Goal: Task Accomplishment & Management: Manage account settings

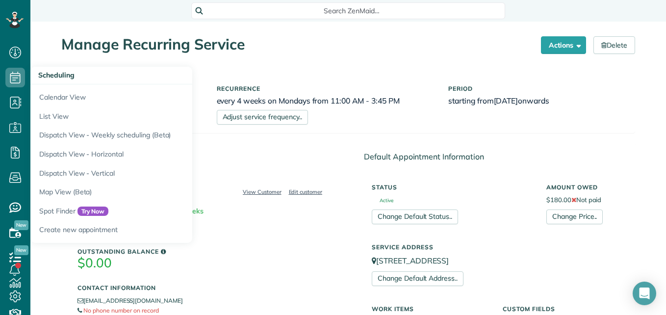
scroll to position [425, 0]
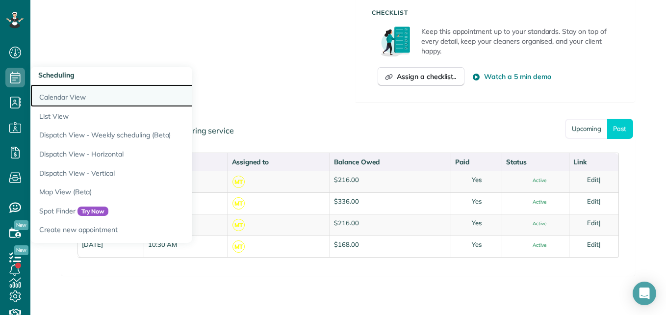
click at [48, 98] on link "Calendar View" at bounding box center [152, 95] width 245 height 23
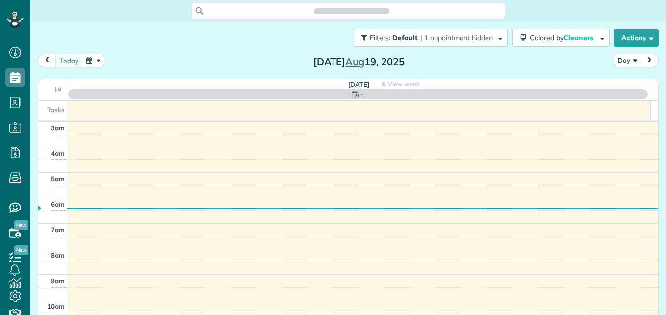
scroll to position [102, 0]
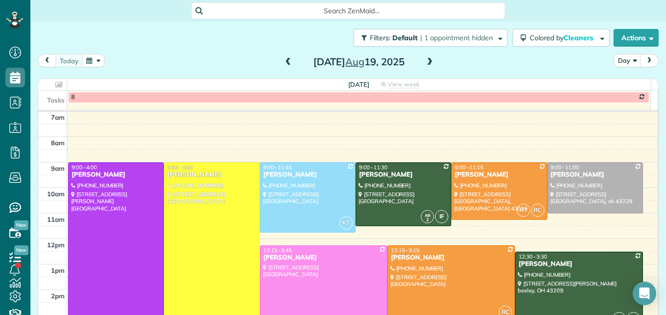
click at [284, 60] on span at bounding box center [288, 62] width 11 height 9
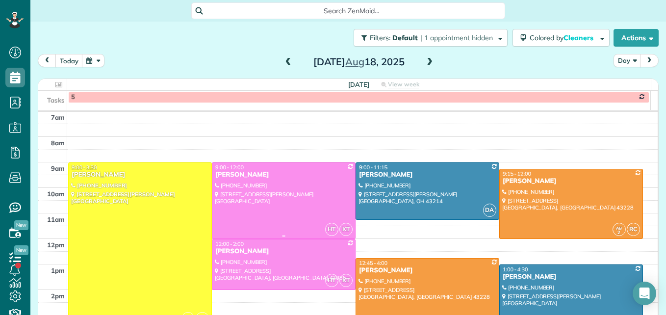
scroll to position [151, 0]
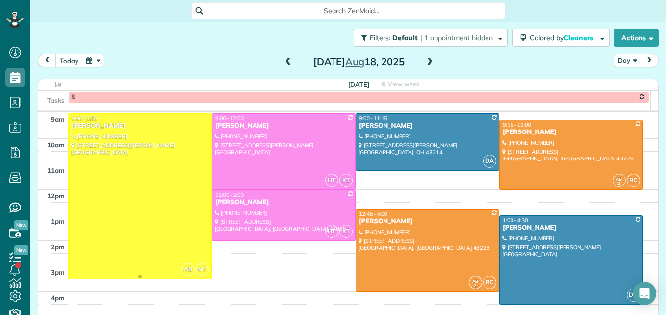
click at [165, 237] on div at bounding box center [140, 196] width 143 height 165
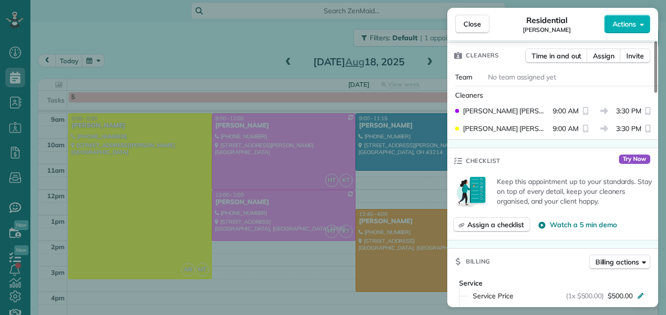
scroll to position [394, 0]
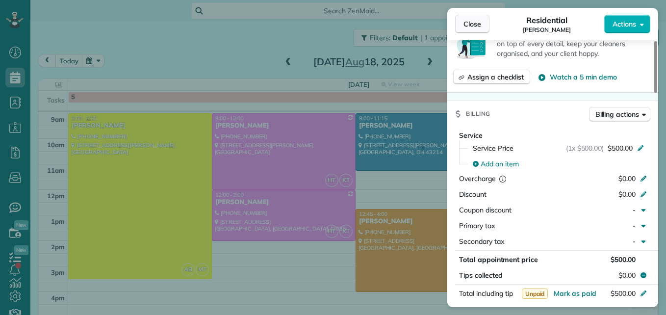
click at [478, 21] on span "Close" at bounding box center [472, 24] width 18 height 10
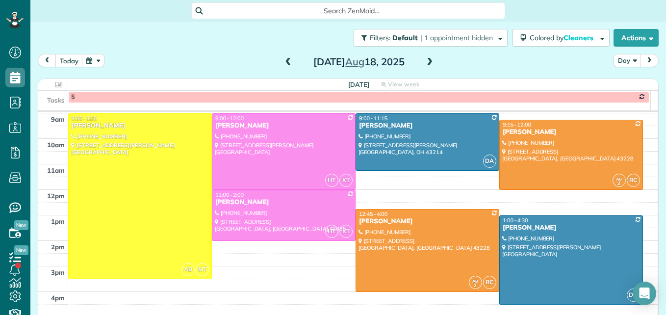
click at [284, 60] on span at bounding box center [288, 62] width 11 height 9
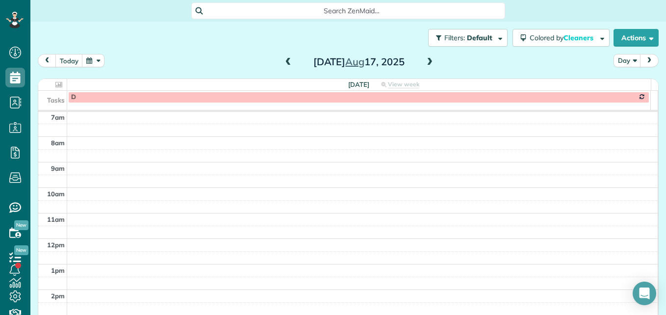
click at [284, 60] on span at bounding box center [288, 62] width 11 height 9
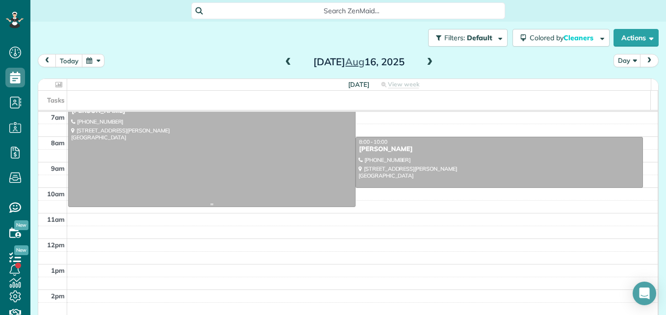
scroll to position [53, 0]
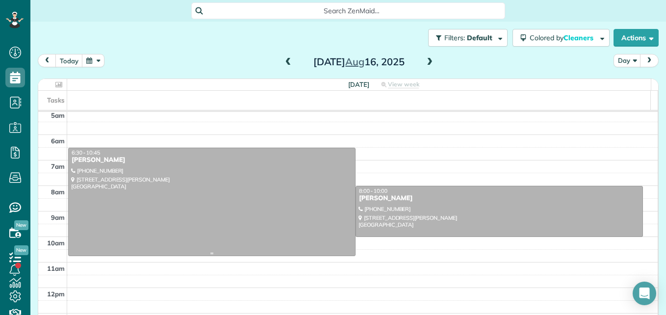
click at [255, 194] on div at bounding box center [212, 201] width 286 height 107
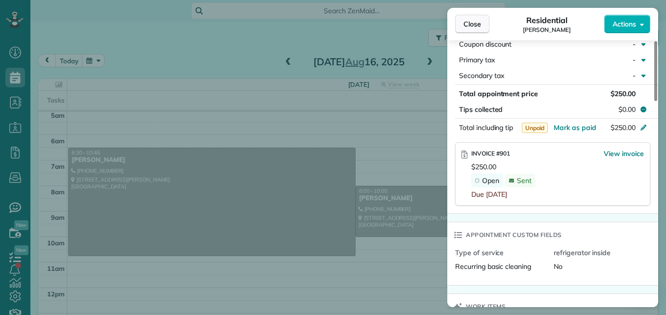
scroll to position [537, 0]
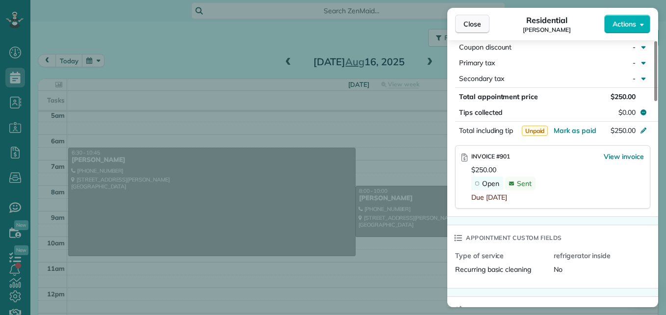
click at [476, 17] on button "Close" at bounding box center [472, 24] width 34 height 19
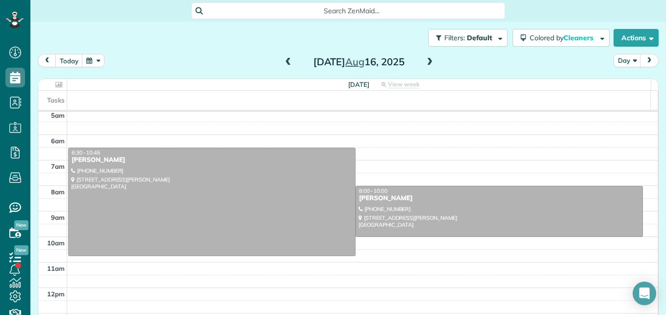
click at [427, 64] on span at bounding box center [429, 62] width 11 height 9
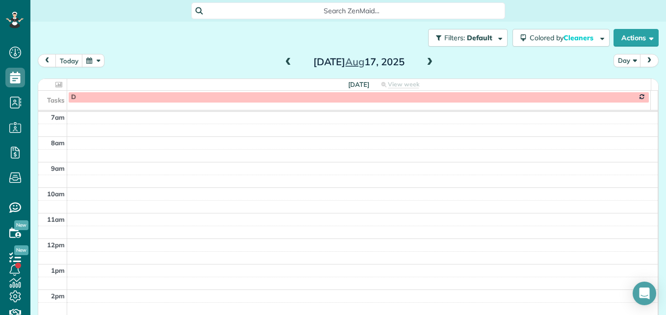
click at [427, 64] on span at bounding box center [429, 62] width 11 height 9
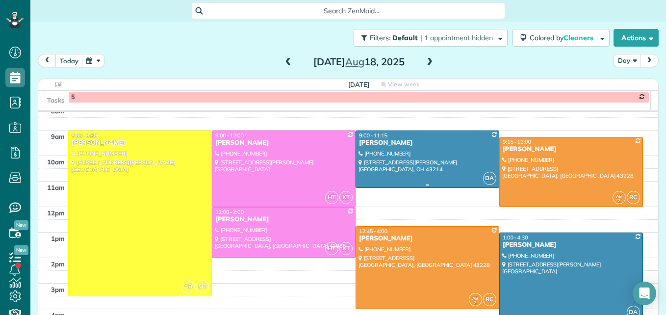
scroll to position [151, 0]
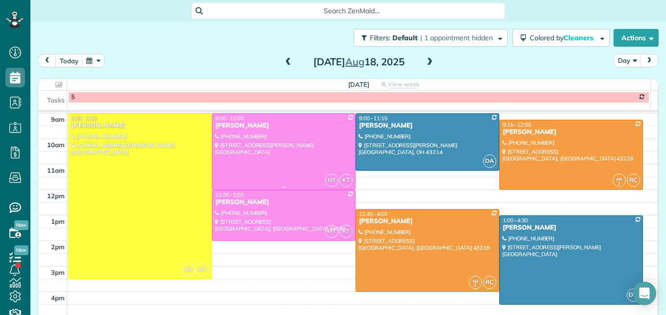
click at [254, 137] on div at bounding box center [283, 151] width 143 height 75
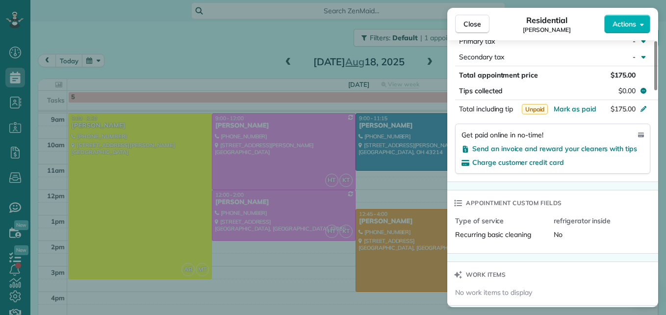
scroll to position [639, 0]
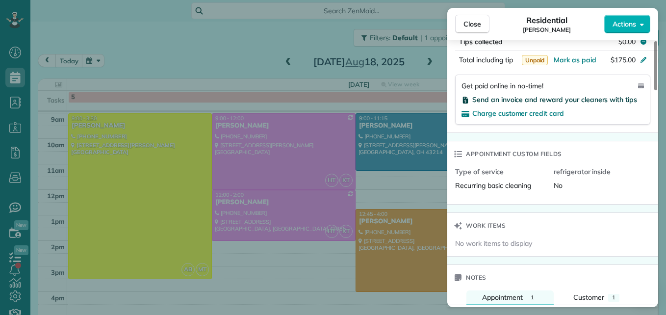
click at [577, 97] on span "Send an invoice and reward your cleaners with tips" at bounding box center [554, 99] width 165 height 9
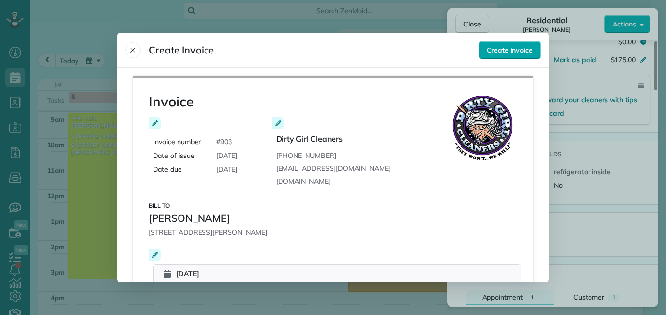
click at [486, 56] on button "Create invoice" at bounding box center [509, 50] width 62 height 19
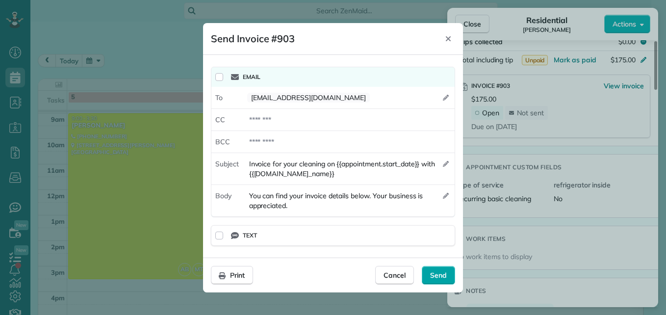
click at [445, 278] on span "Send" at bounding box center [438, 275] width 17 height 10
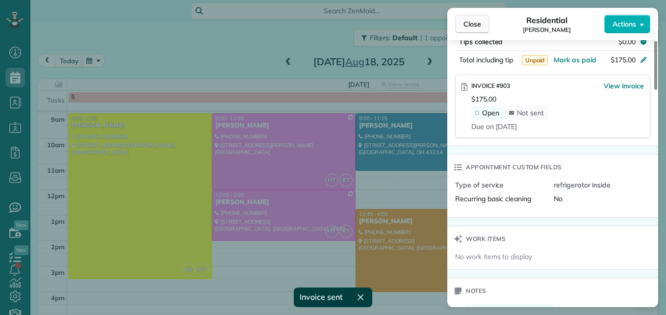
click at [477, 17] on button "Close" at bounding box center [472, 24] width 34 height 19
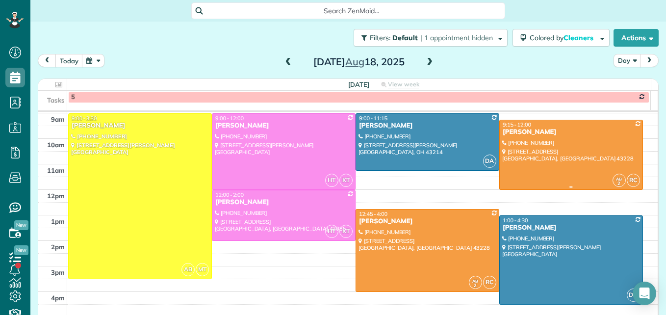
scroll to position [176, 0]
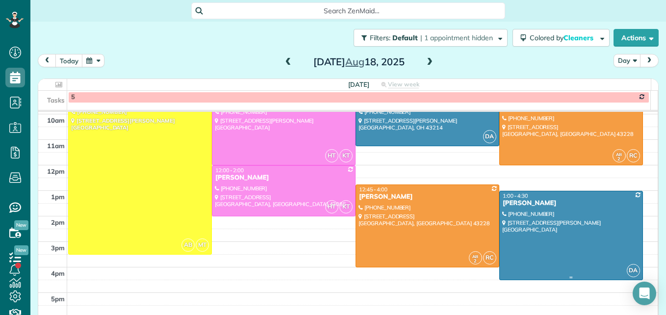
click at [549, 240] on div at bounding box center [571, 235] width 143 height 88
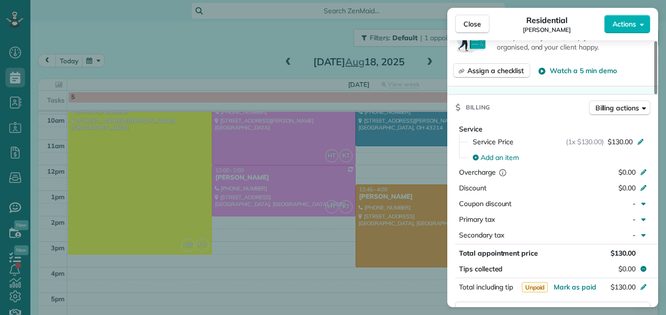
scroll to position [493, 0]
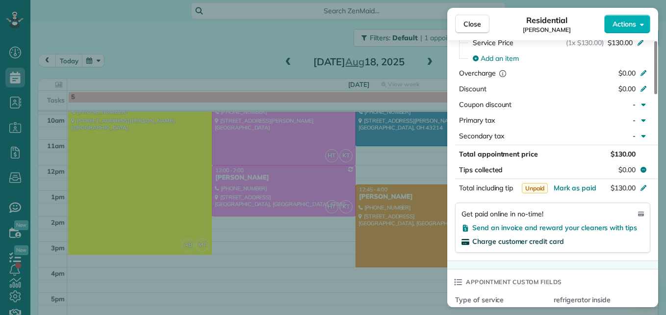
click at [546, 238] on span "Charge customer credit card" at bounding box center [518, 241] width 92 height 9
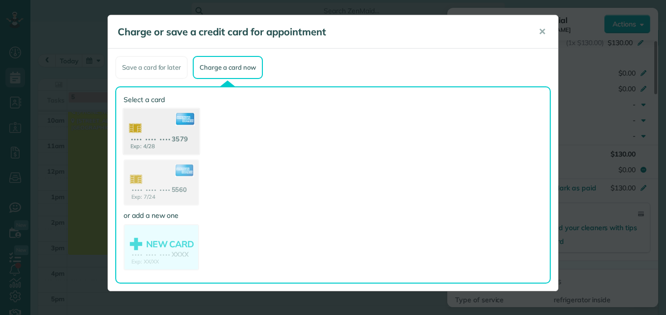
click at [170, 148] on use at bounding box center [161, 133] width 75 height 48
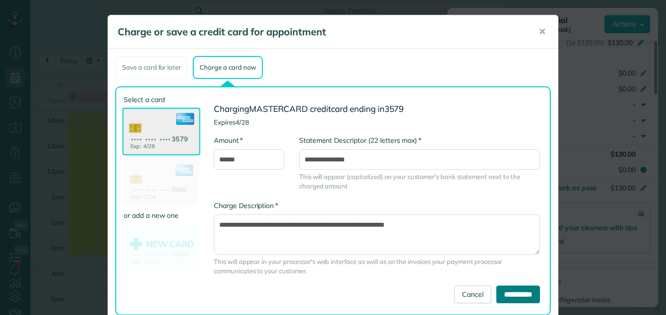
click at [506, 293] on input "**********" at bounding box center [518, 294] width 44 height 18
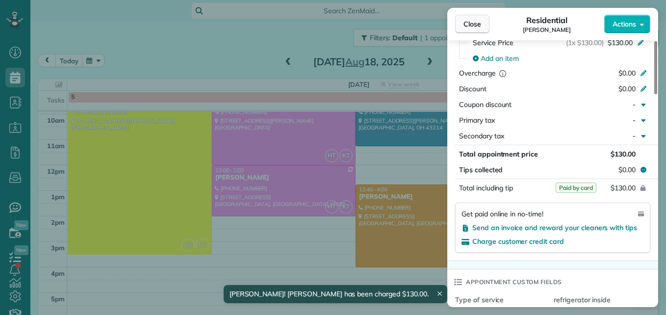
click at [474, 22] on span "Close" at bounding box center [472, 24] width 18 height 10
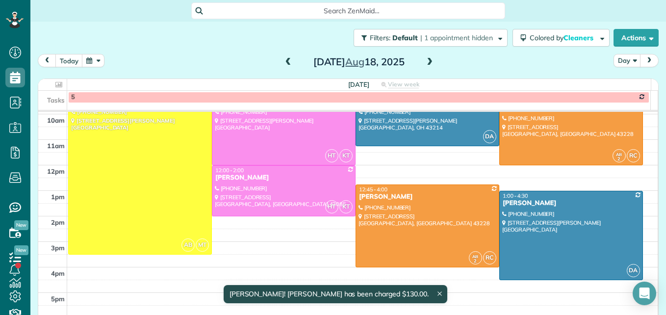
scroll to position [127, 0]
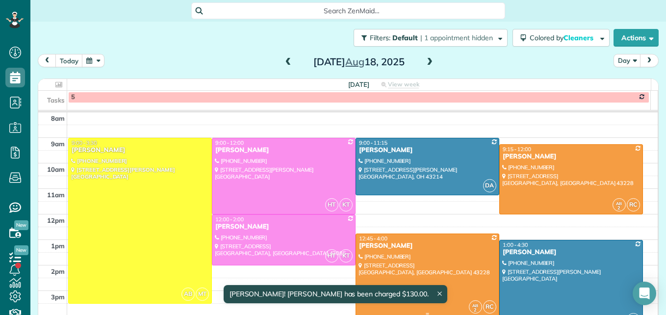
click at [441, 261] on div at bounding box center [427, 275] width 143 height 82
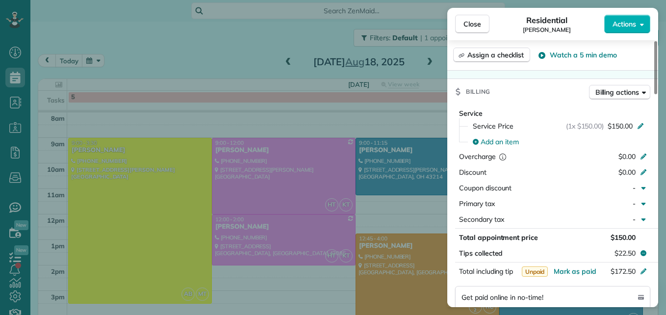
scroll to position [544, 0]
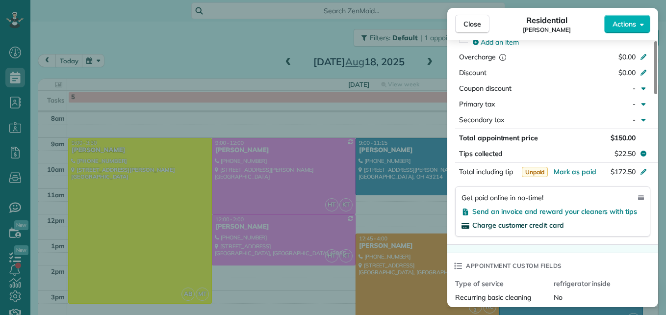
click at [509, 222] on span "Charge customer credit card" at bounding box center [518, 225] width 92 height 9
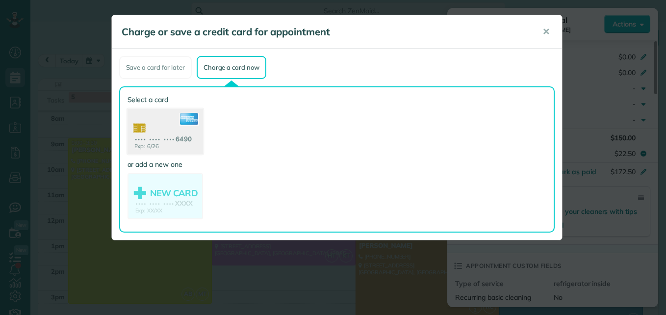
click at [146, 138] on use at bounding box center [164, 133] width 75 height 48
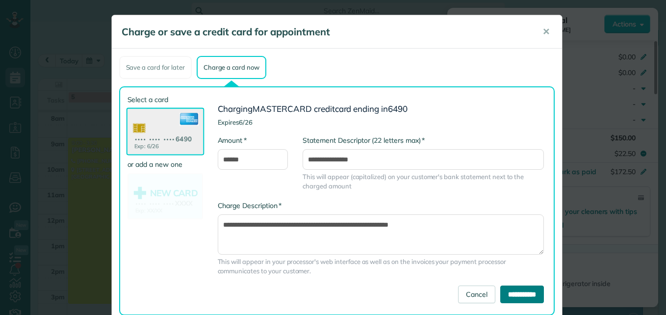
click at [513, 289] on input "**********" at bounding box center [522, 294] width 44 height 18
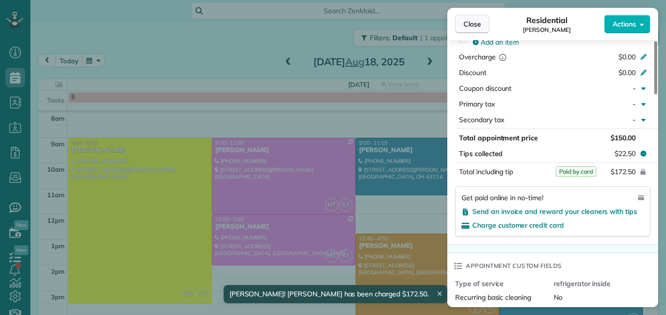
click at [462, 24] on button "Close" at bounding box center [472, 24] width 34 height 19
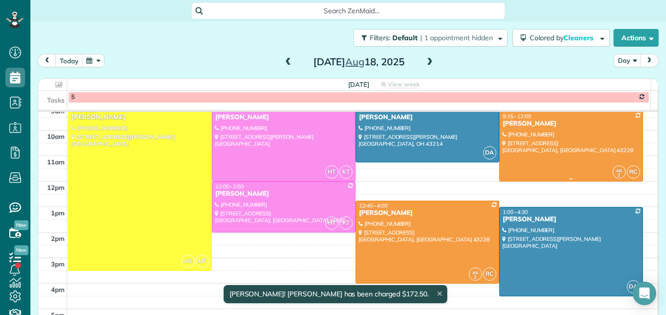
scroll to position [176, 0]
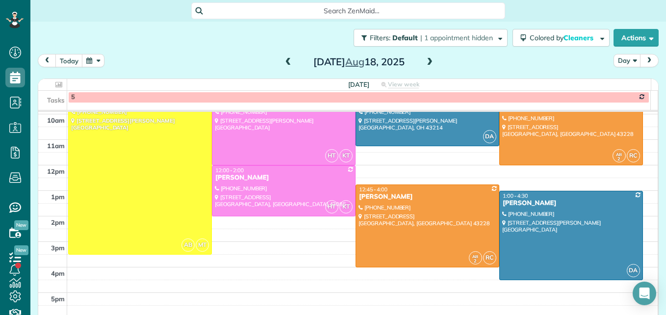
click at [286, 65] on span at bounding box center [288, 62] width 11 height 9
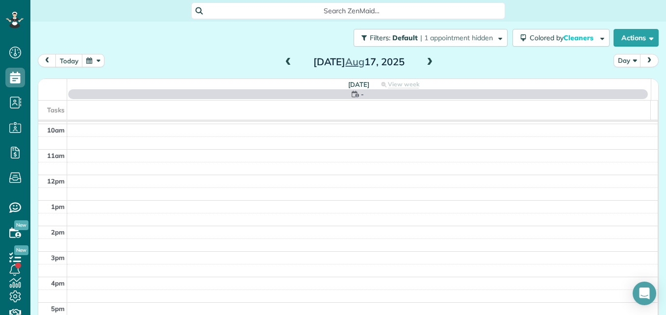
scroll to position [102, 0]
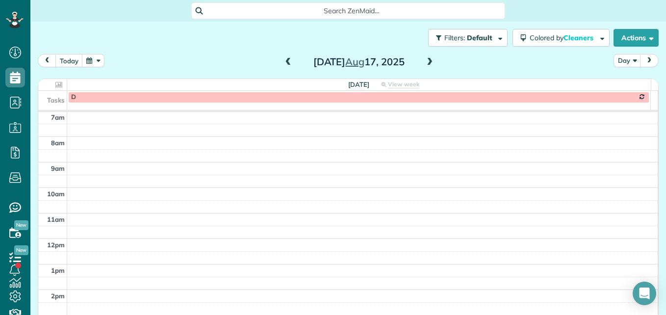
click at [286, 65] on span at bounding box center [288, 62] width 11 height 9
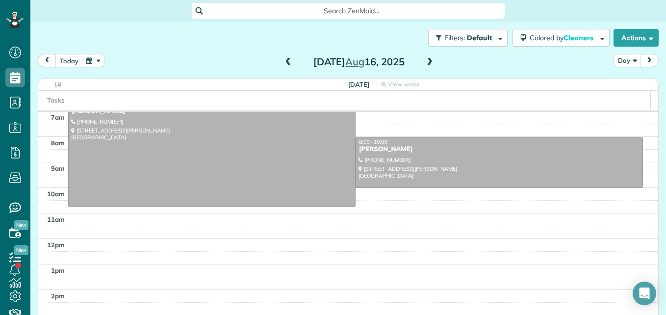
click at [286, 65] on span at bounding box center [288, 62] width 11 height 9
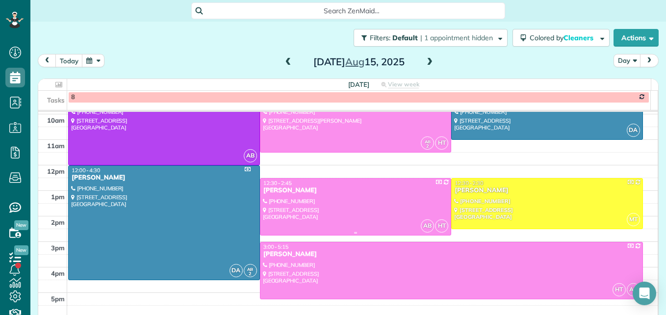
scroll to position [127, 0]
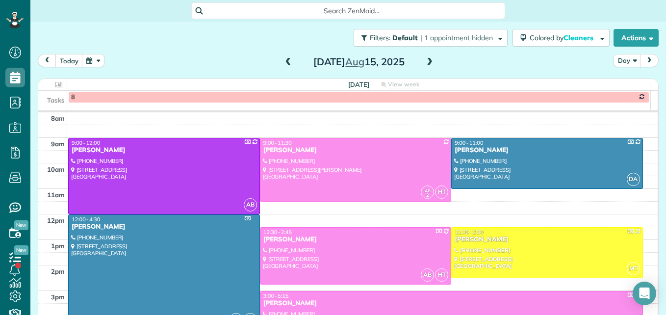
click at [424, 63] on span at bounding box center [429, 62] width 11 height 9
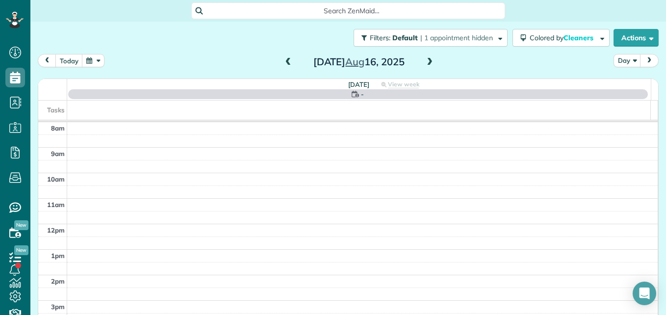
scroll to position [102, 0]
click at [424, 63] on span at bounding box center [429, 62] width 11 height 9
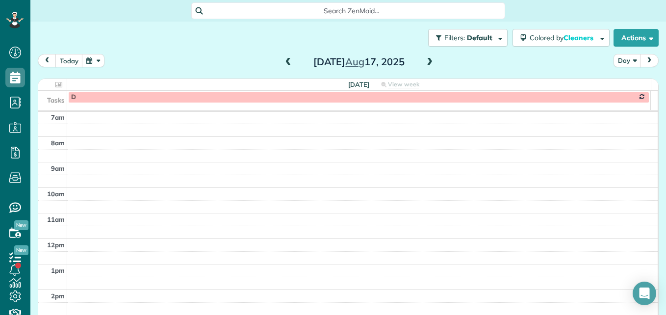
click at [424, 63] on span at bounding box center [429, 62] width 11 height 9
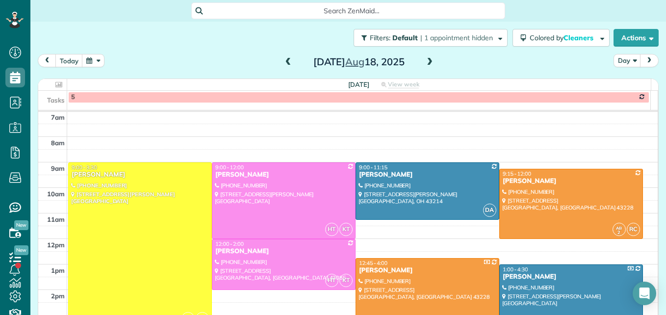
click at [424, 63] on span at bounding box center [429, 62] width 11 height 9
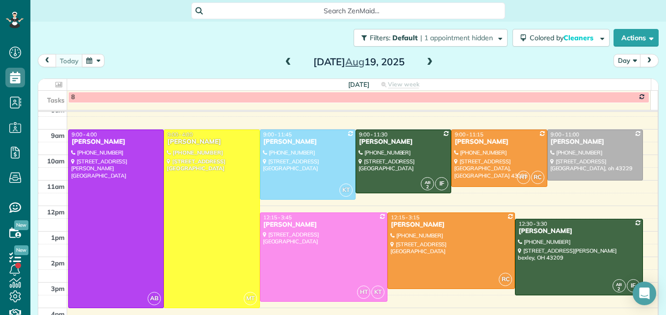
scroll to position [151, 0]
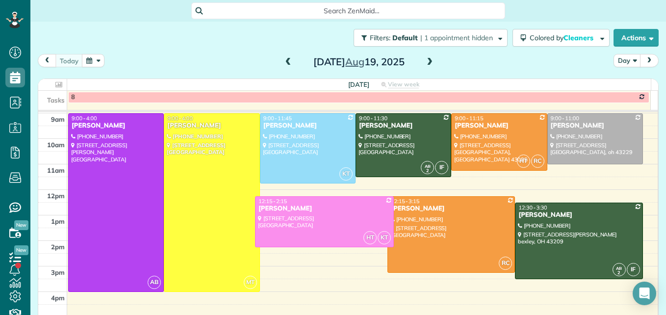
drag, startPoint x: 322, startPoint y: 282, endPoint x: 321, endPoint y: 244, distance: 38.7
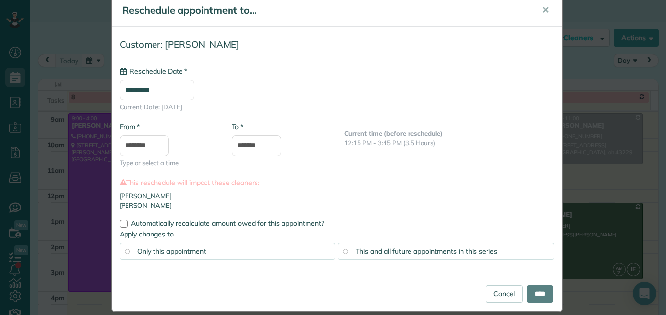
scroll to position [34, 0]
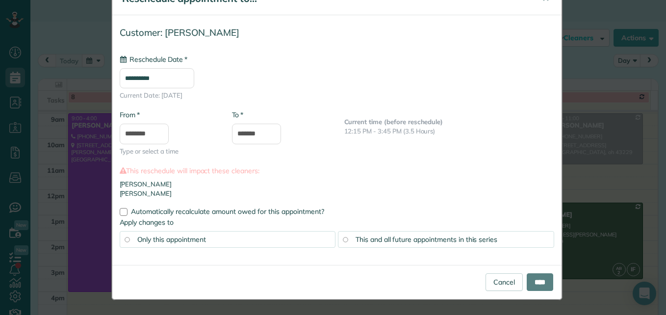
type input "**********"
click at [544, 281] on input "****" at bounding box center [540, 282] width 26 height 18
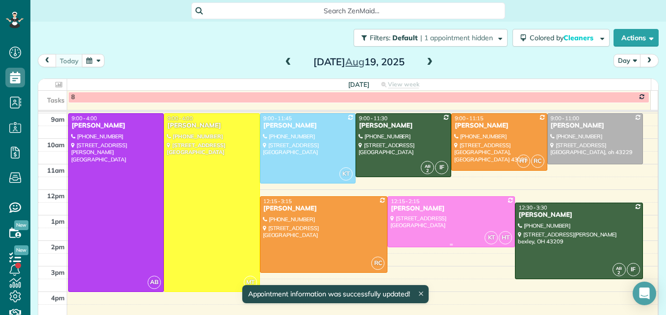
click at [450, 226] on div at bounding box center [451, 222] width 126 height 50
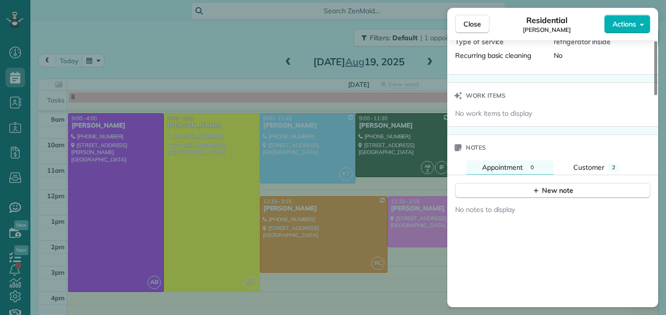
scroll to position [743, 0]
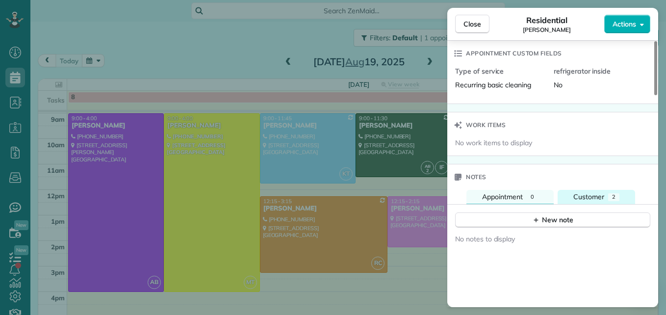
click at [590, 195] on span "Customer" at bounding box center [588, 196] width 31 height 9
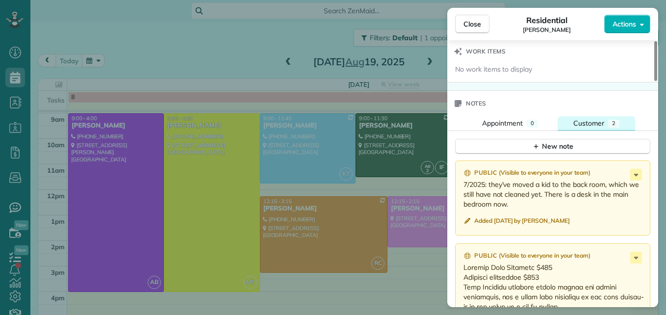
scroll to position [841, 0]
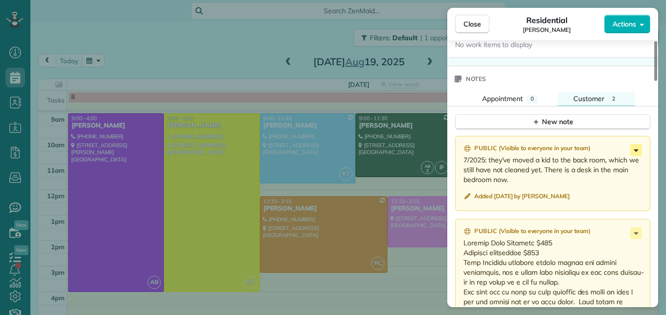
click at [634, 152] on icon at bounding box center [636, 150] width 12 height 12
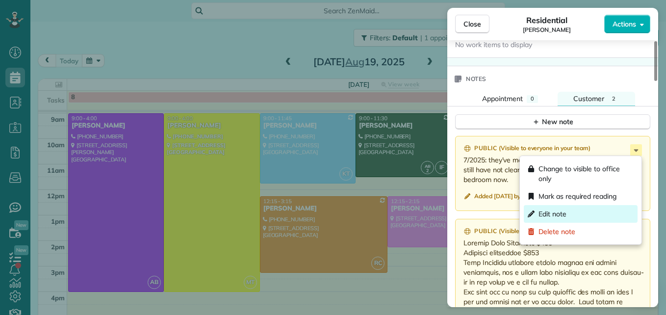
click at [559, 214] on span "Edit note" at bounding box center [552, 214] width 28 height 10
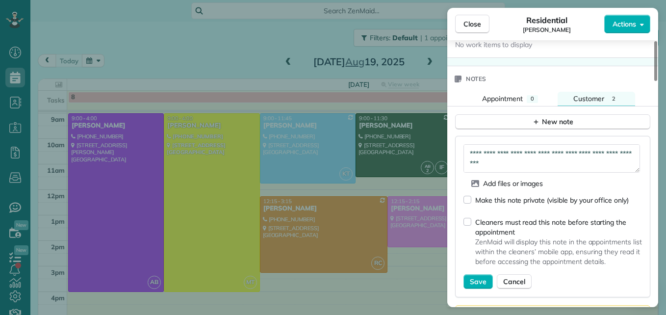
scroll to position [0, 0]
click at [581, 164] on textarea "**********" at bounding box center [551, 158] width 176 height 28
click at [607, 164] on textarea "**********" at bounding box center [551, 158] width 176 height 28
type textarea "**********"
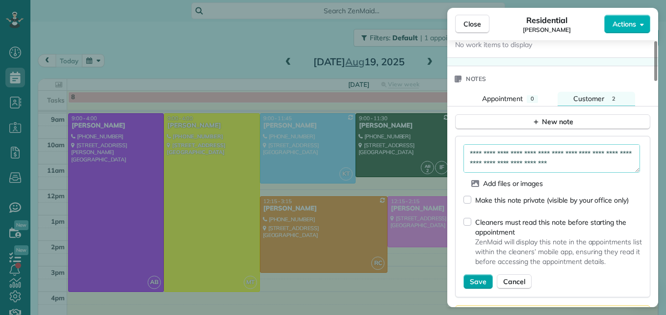
click at [477, 277] on span "Save" at bounding box center [478, 281] width 17 height 10
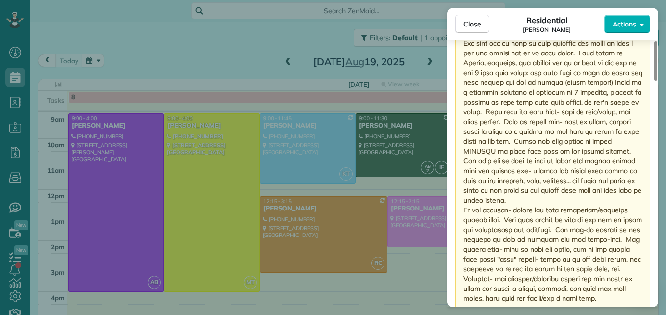
scroll to position [991, 0]
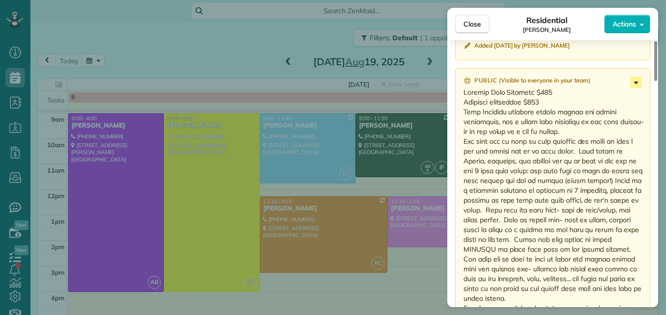
click at [634, 84] on icon at bounding box center [636, 82] width 12 height 12
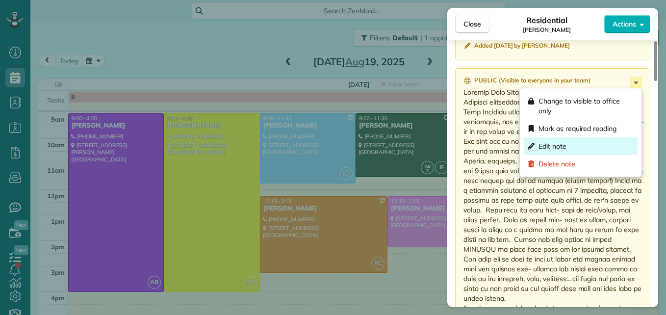
click at [593, 144] on div "Edit note" at bounding box center [581, 146] width 114 height 18
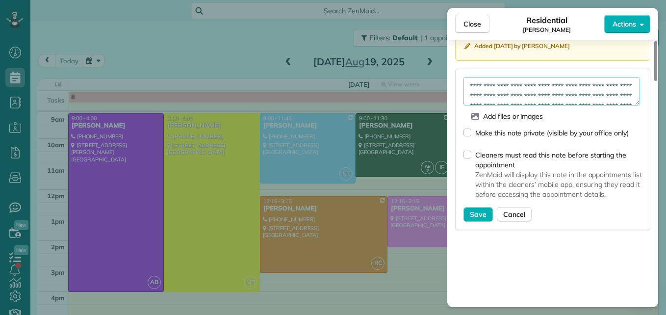
scroll to position [118, 0]
click at [519, 96] on textarea at bounding box center [551, 91] width 176 height 28
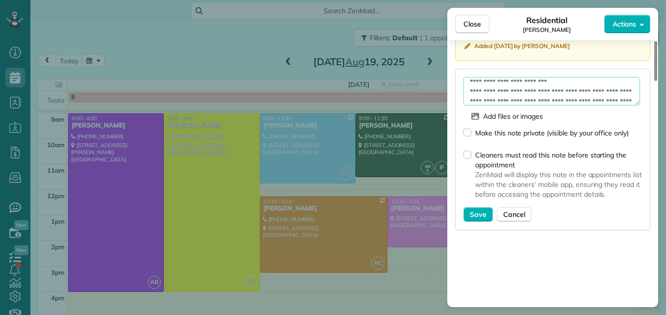
click at [578, 81] on textarea at bounding box center [551, 91] width 176 height 28
click at [527, 103] on textarea at bounding box center [551, 91] width 176 height 28
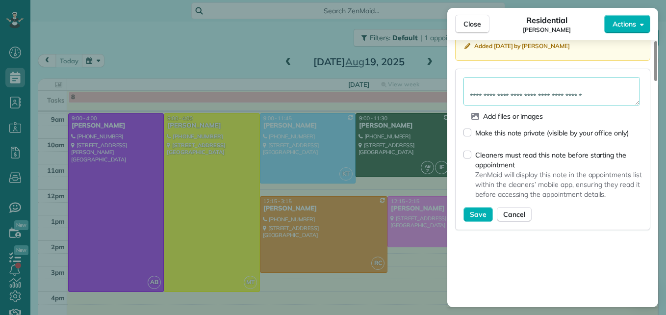
scroll to position [343, 0]
click at [540, 97] on textarea at bounding box center [551, 91] width 176 height 28
type textarea "**********"
click at [469, 213] on button "Save" at bounding box center [477, 214] width 29 height 15
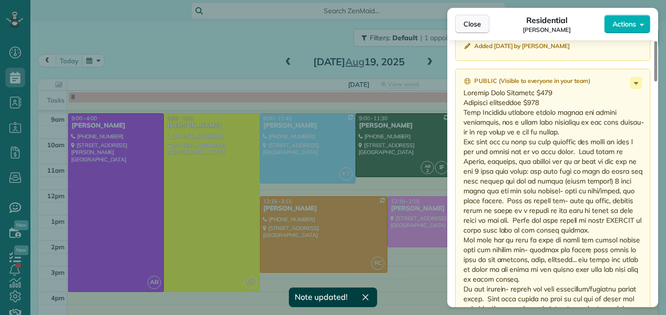
click at [466, 26] on span "Close" at bounding box center [472, 24] width 18 height 10
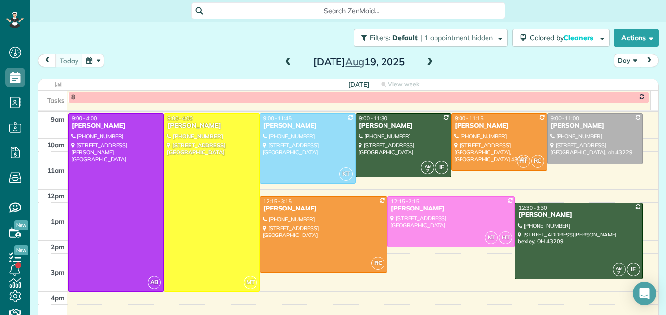
click at [95, 62] on button "button" at bounding box center [93, 60] width 23 height 13
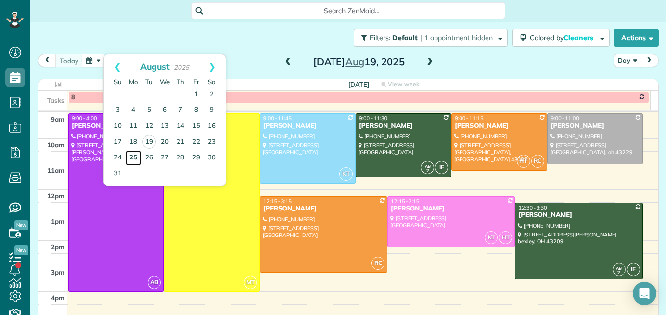
click at [133, 157] on link "25" at bounding box center [133, 158] width 16 height 16
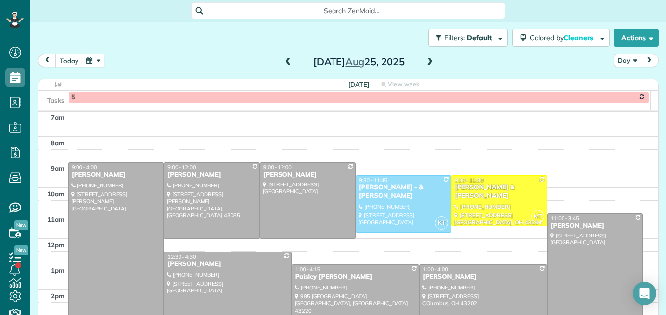
click at [135, 221] on div at bounding box center [116, 251] width 95 height 177
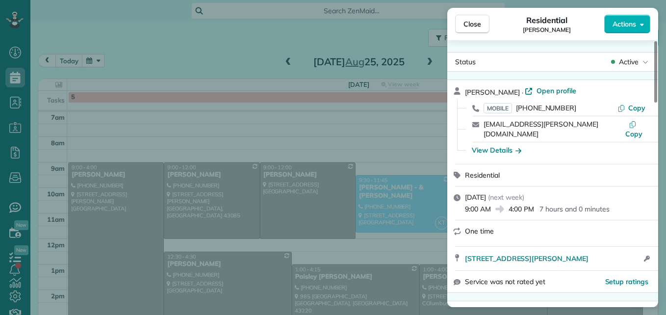
scroll to position [50, 0]
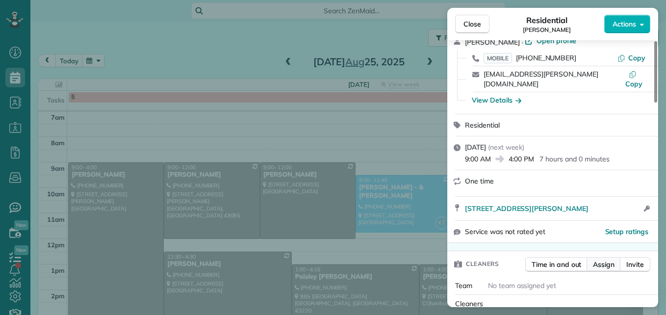
click at [595, 259] on span "Assign" at bounding box center [604, 264] width 22 height 10
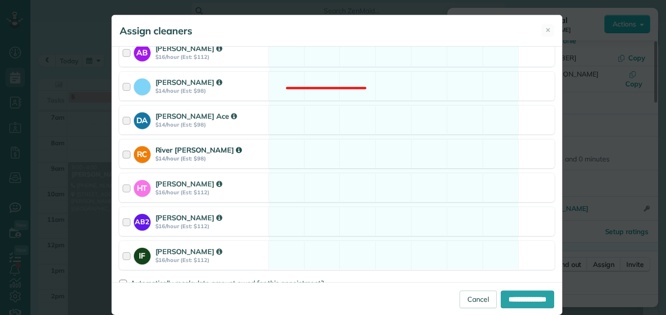
scroll to position [178, 0]
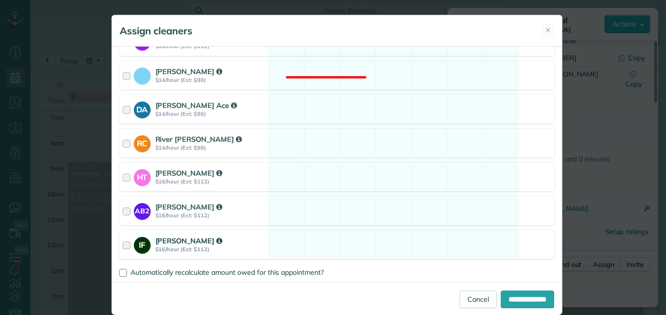
click at [123, 248] on div at bounding box center [128, 244] width 11 height 18
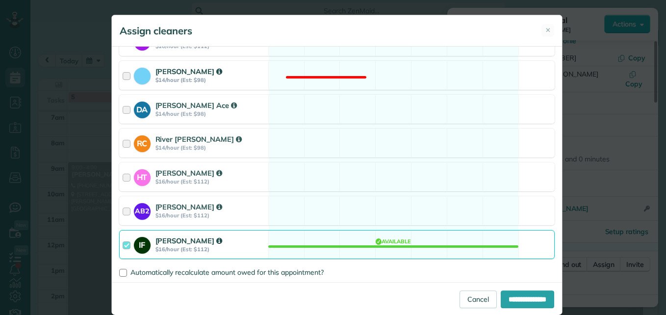
click at [123, 79] on div at bounding box center [128, 75] width 11 height 18
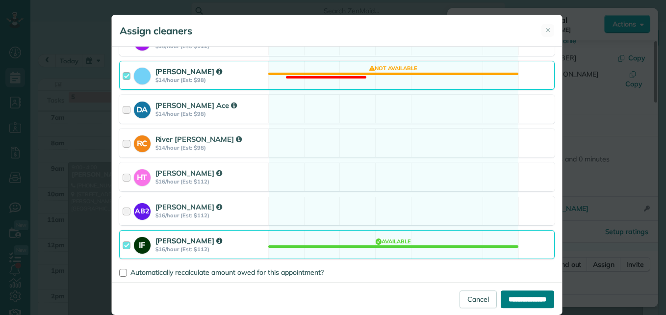
click at [512, 300] on input "**********" at bounding box center [527, 299] width 53 height 18
type input "**********"
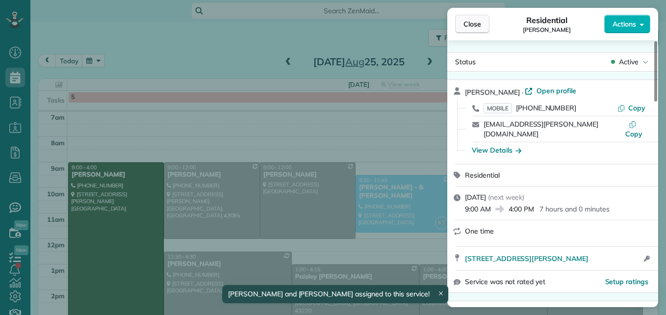
click at [479, 30] on button "Close" at bounding box center [472, 24] width 34 height 19
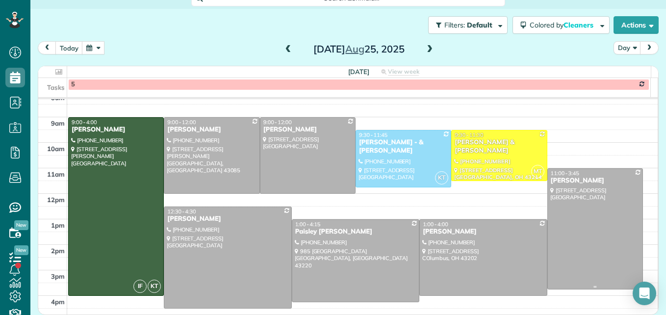
scroll to position [151, 0]
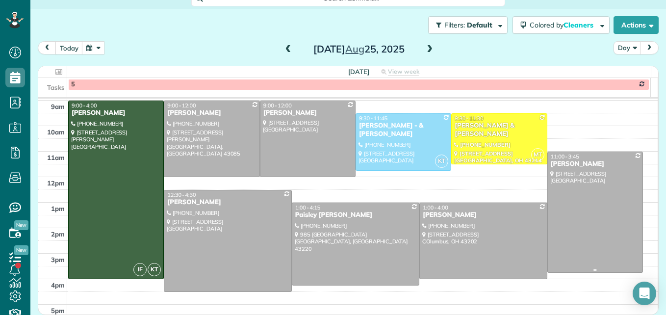
click at [580, 233] on div at bounding box center [595, 212] width 95 height 120
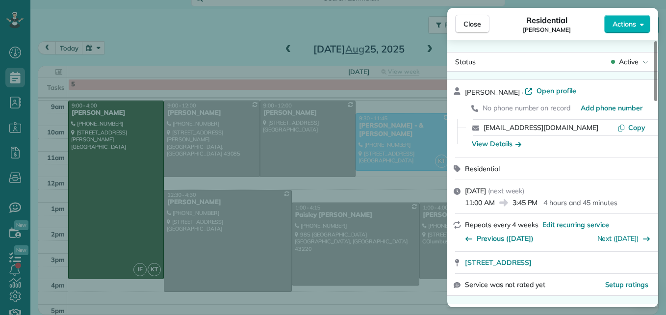
scroll to position [50, 0]
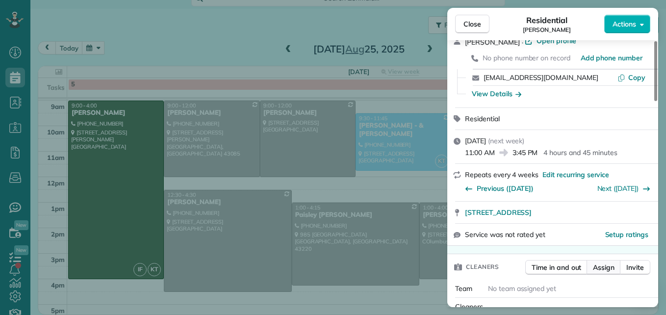
click at [607, 274] on button "Assign" at bounding box center [603, 267] width 34 height 15
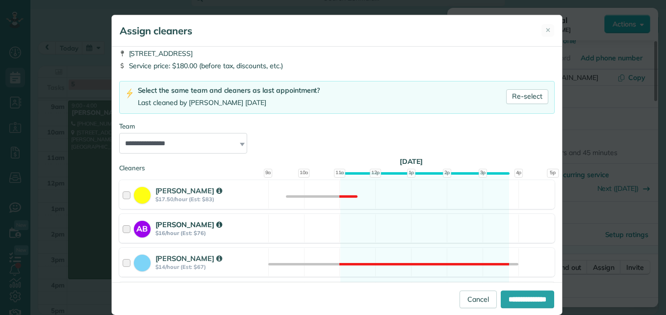
scroll to position [49, 0]
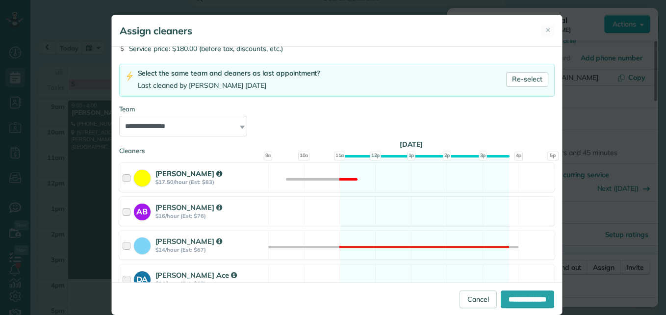
click at [124, 176] on div at bounding box center [128, 177] width 11 height 18
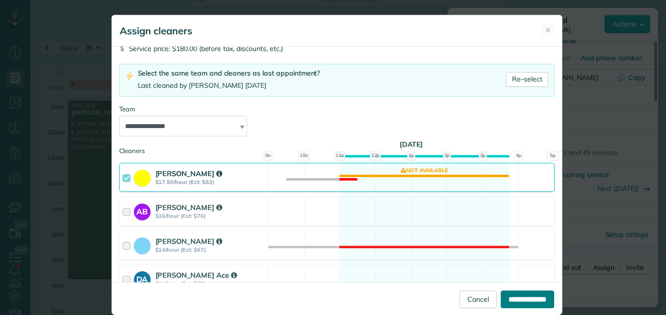
click at [543, 295] on input "**********" at bounding box center [527, 299] width 53 height 18
type input "**********"
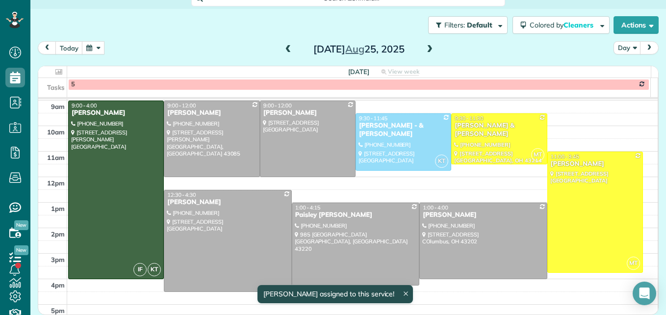
scroll to position [12, 0]
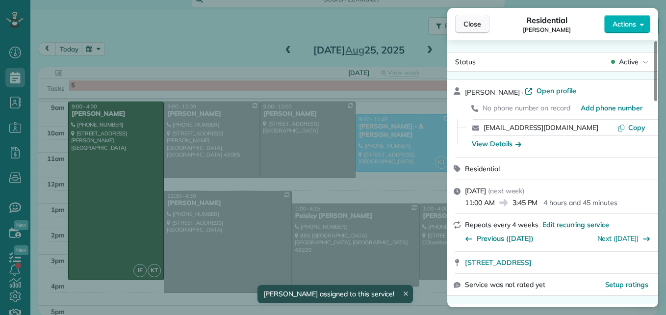
click at [460, 25] on button "Close" at bounding box center [472, 24] width 34 height 19
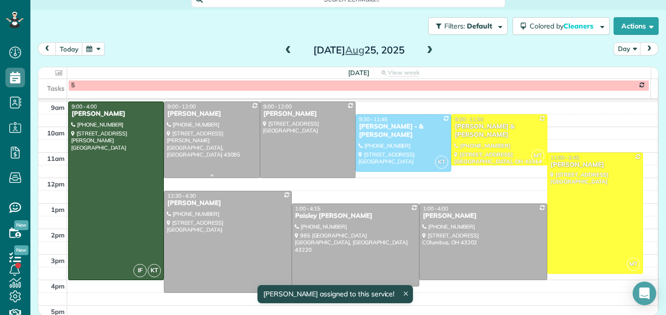
click at [201, 143] on div at bounding box center [211, 139] width 95 height 75
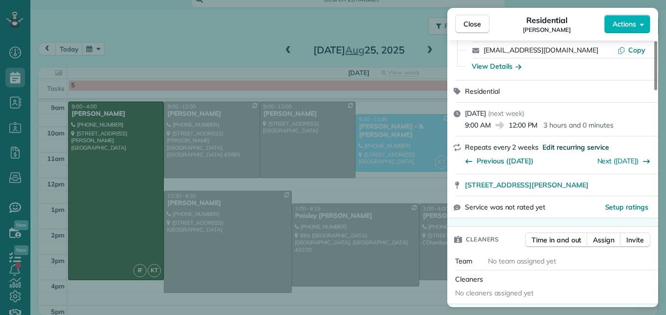
scroll to position [98, 0]
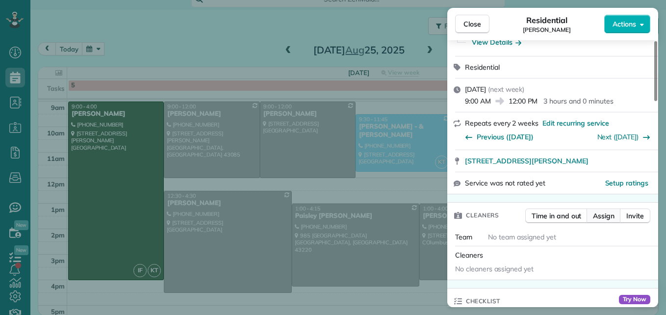
click at [601, 220] on span "Assign" at bounding box center [604, 216] width 22 height 10
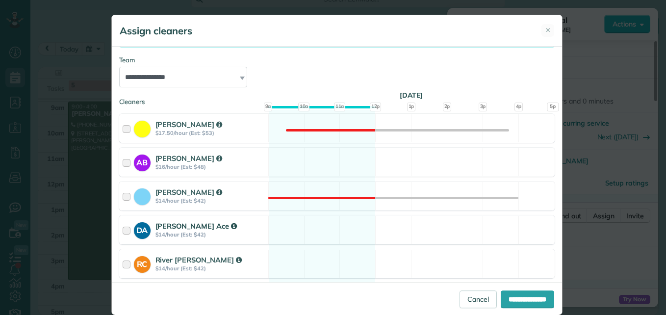
click at [124, 228] on div at bounding box center [128, 230] width 11 height 18
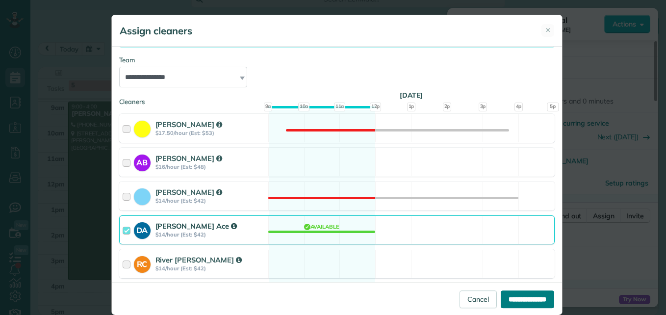
click at [527, 307] on input "**********" at bounding box center [527, 299] width 53 height 18
type input "**********"
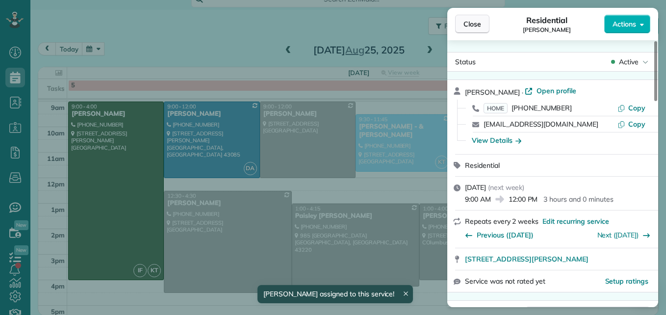
click at [470, 18] on button "Close" at bounding box center [472, 24] width 34 height 19
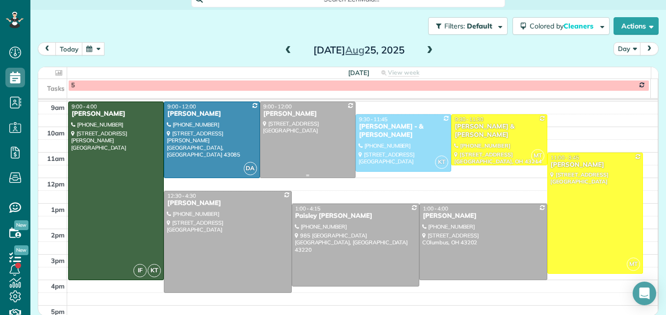
click at [320, 148] on div at bounding box center [307, 139] width 95 height 75
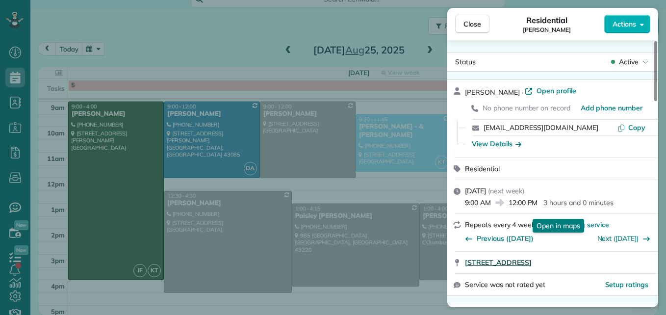
scroll to position [98, 0]
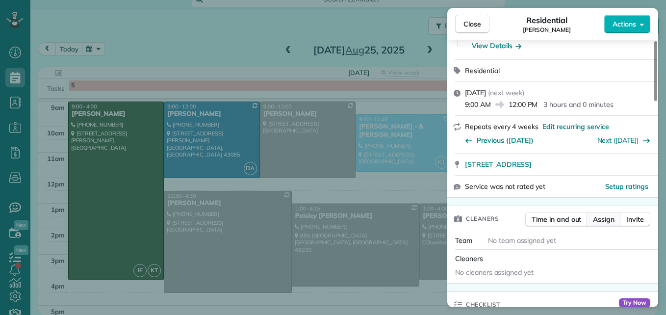
click at [603, 219] on span "Assign" at bounding box center [604, 219] width 22 height 10
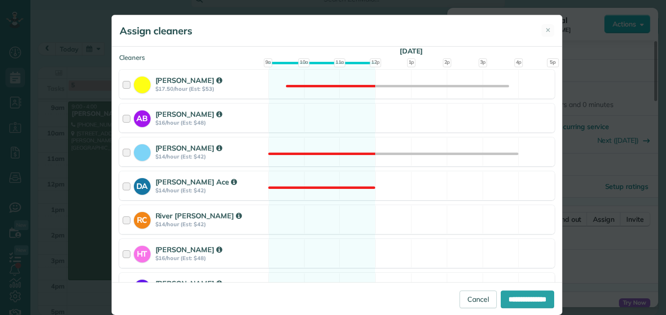
scroll to position [147, 0]
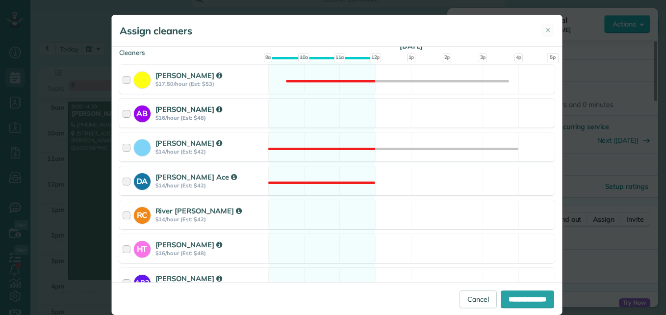
click at [123, 113] on div at bounding box center [128, 113] width 11 height 18
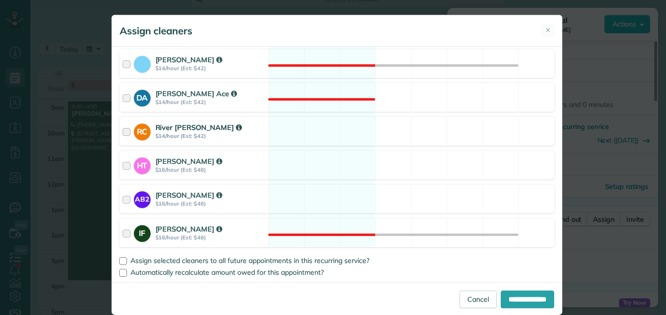
scroll to position [181, 0]
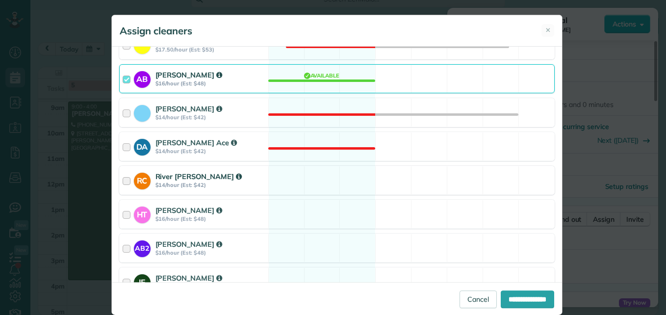
click at [120, 133] on div "DA [PERSON_NAME] Ace $14/hour (Est: $42)" at bounding box center [194, 146] width 149 height 28
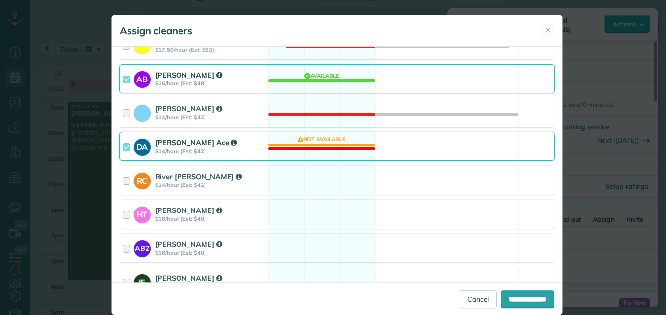
click at [123, 146] on div at bounding box center [128, 146] width 11 height 18
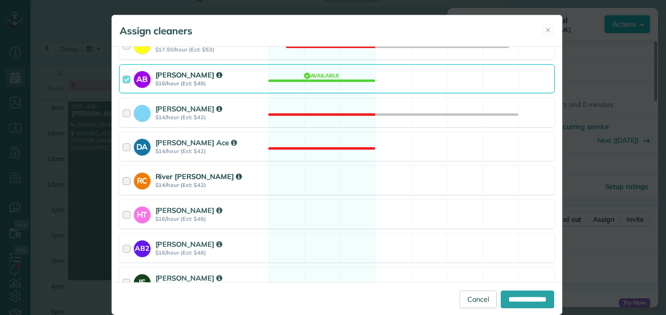
click at [123, 180] on div at bounding box center [128, 180] width 11 height 18
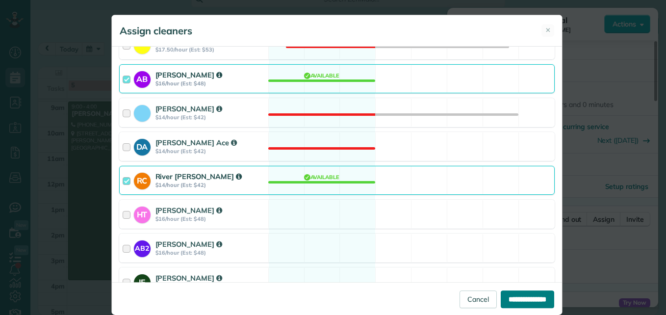
click at [508, 307] on input "**********" at bounding box center [527, 299] width 53 height 18
type input "**********"
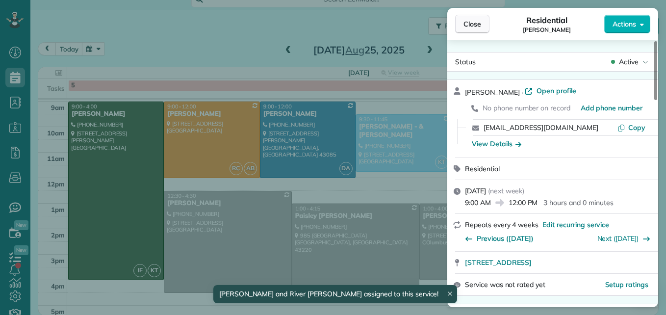
click at [466, 20] on span "Close" at bounding box center [472, 24] width 18 height 10
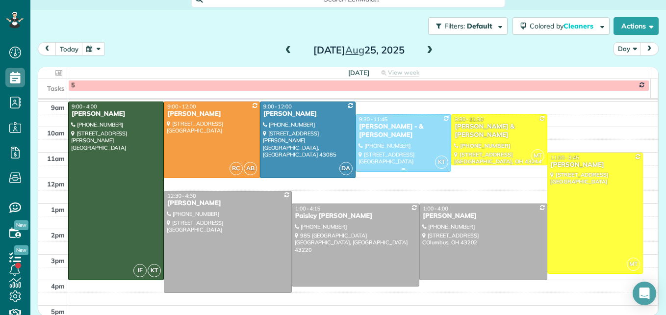
click at [389, 138] on div "[PERSON_NAME] - & [PERSON_NAME]" at bounding box center [403, 131] width 90 height 17
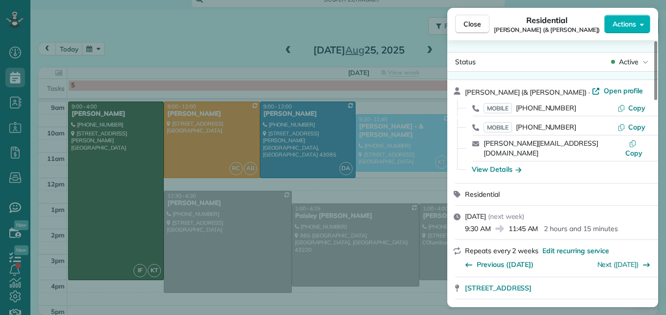
scroll to position [50, 0]
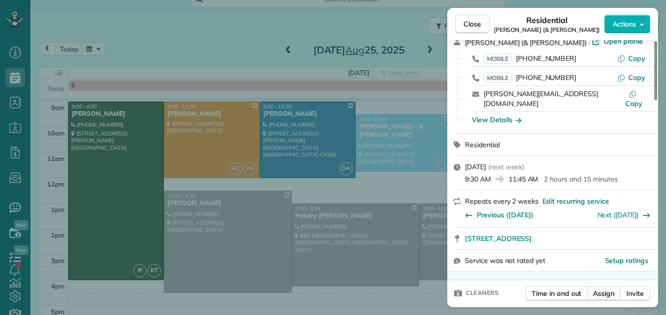
click at [606, 288] on span "Assign" at bounding box center [604, 293] width 22 height 10
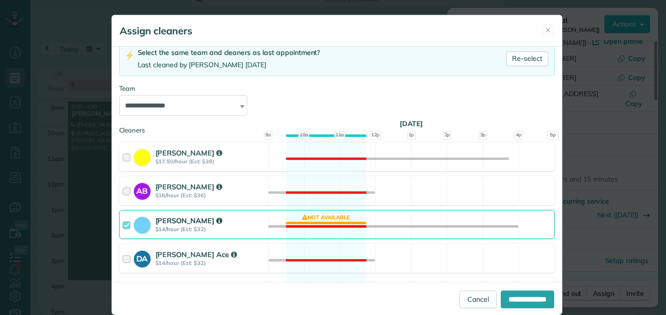
scroll to position [98, 0]
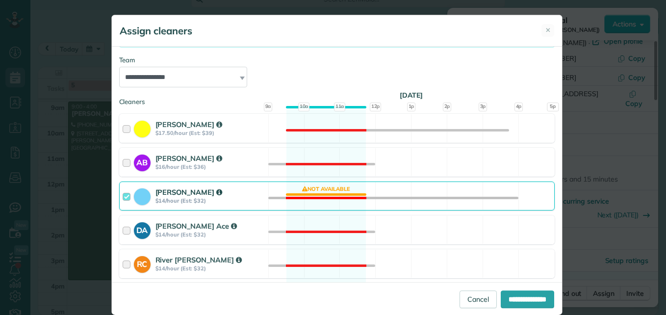
click at [123, 193] on div at bounding box center [128, 196] width 11 height 18
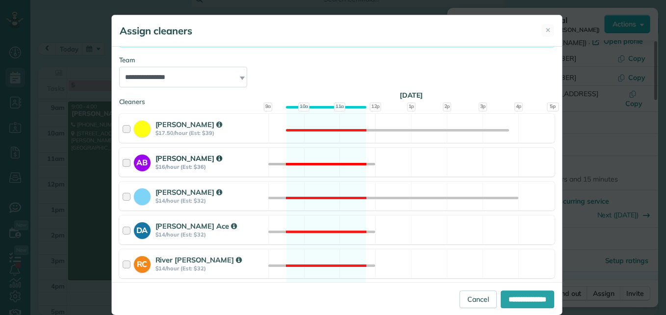
click at [123, 162] on div at bounding box center [128, 162] width 11 height 18
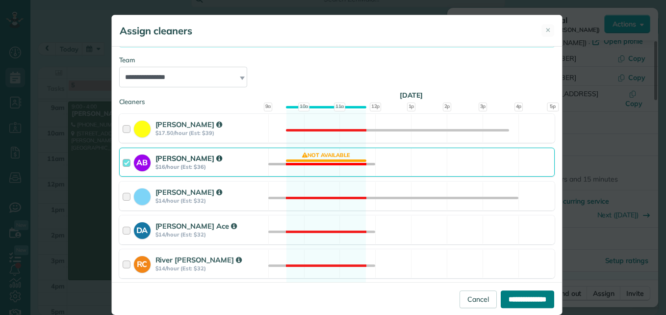
click at [511, 291] on input "**********" at bounding box center [527, 299] width 53 height 18
type input "**********"
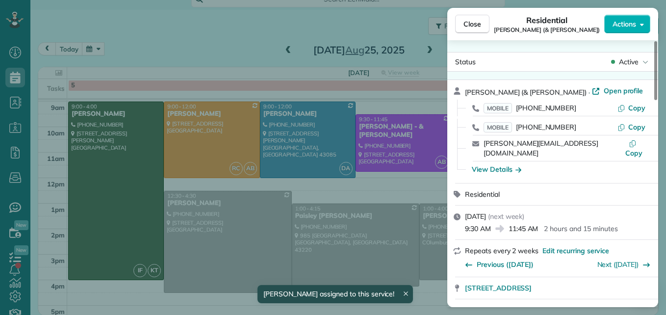
click at [209, 131] on div "Close Residential [PERSON_NAME] (& [PERSON_NAME]) Actions Status Active [PERSON…" at bounding box center [333, 157] width 666 height 315
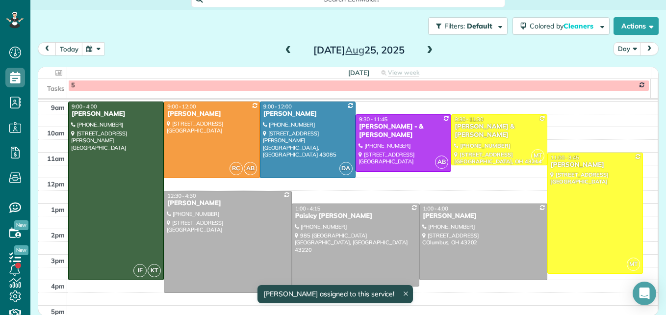
click at [209, 131] on div at bounding box center [211, 139] width 95 height 75
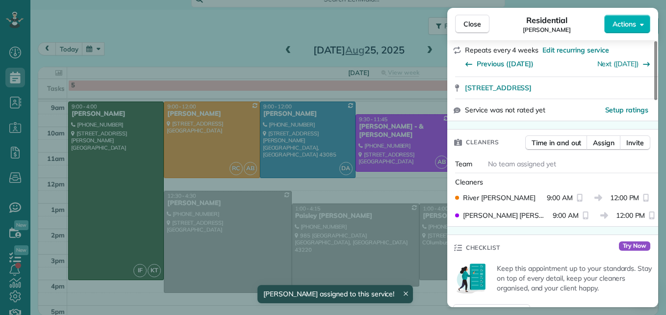
scroll to position [196, 0]
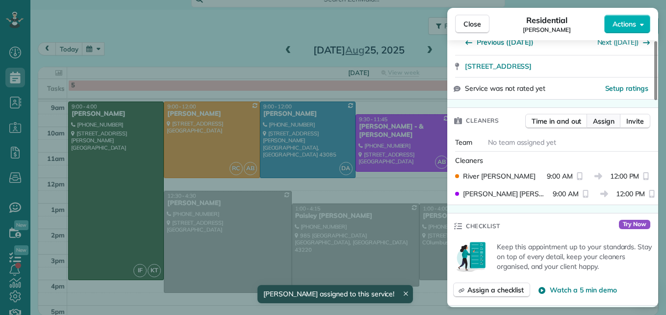
click at [601, 123] on span "Assign" at bounding box center [604, 121] width 22 height 10
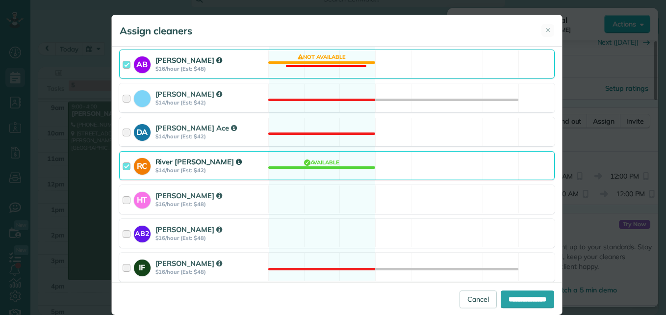
click at [123, 61] on div at bounding box center [128, 64] width 11 height 18
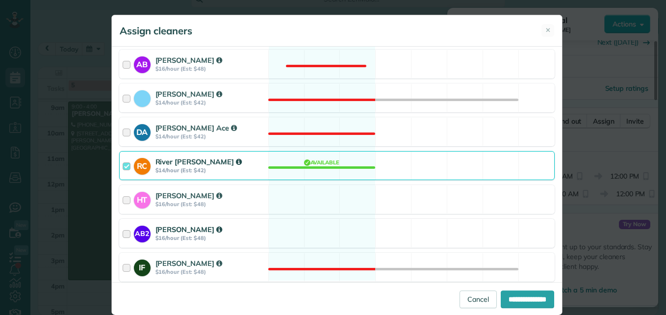
click at [120, 234] on div "AB2 [PERSON_NAME] $16/hour (Est: $48)" at bounding box center [194, 233] width 149 height 28
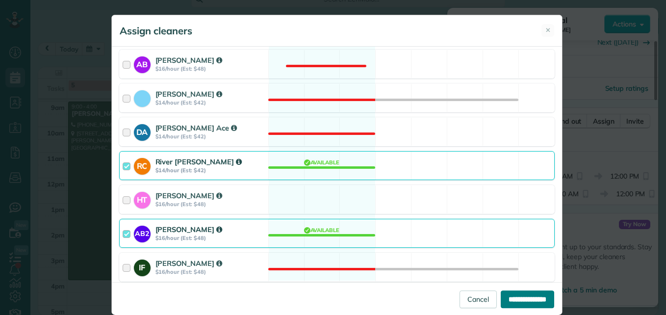
click at [516, 296] on input "**********" at bounding box center [527, 299] width 53 height 18
type input "**********"
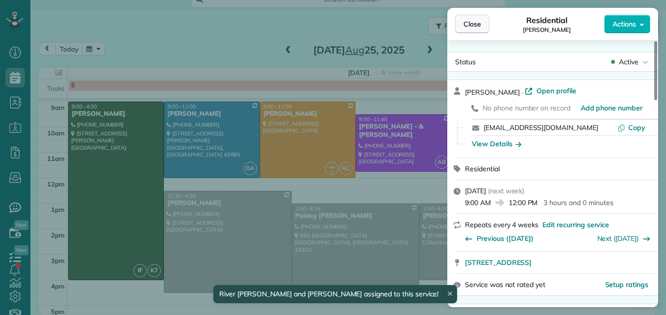
click at [468, 22] on span "Close" at bounding box center [472, 24] width 18 height 10
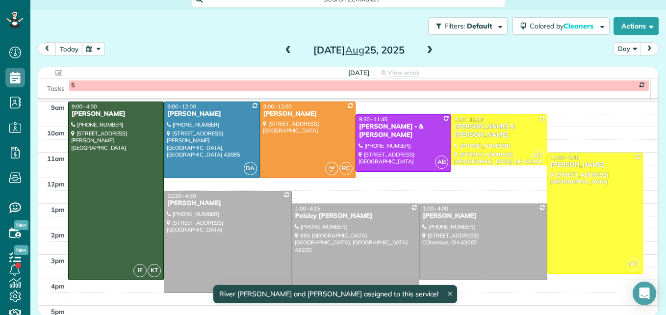
click at [461, 251] on div at bounding box center [483, 241] width 126 height 75
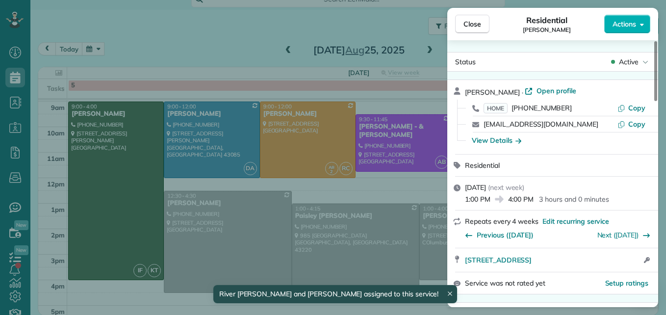
scroll to position [98, 0]
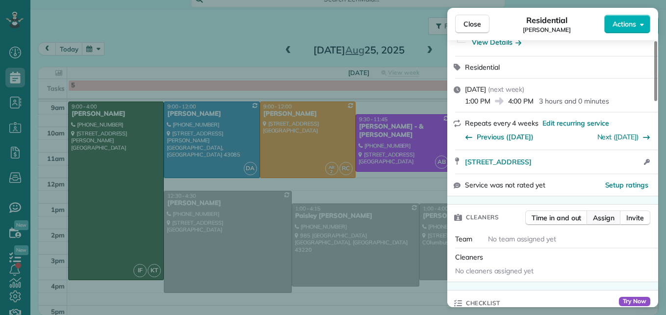
click at [600, 219] on span "Assign" at bounding box center [604, 218] width 22 height 10
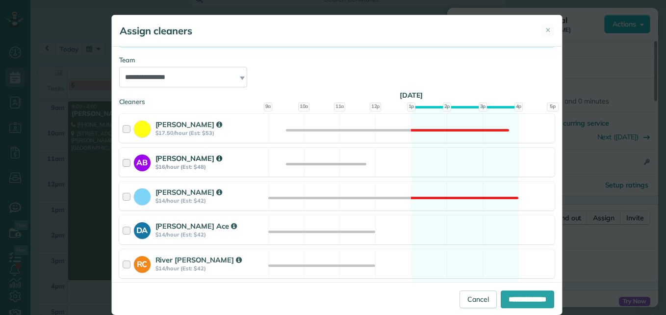
click at [124, 163] on div at bounding box center [128, 162] width 11 height 18
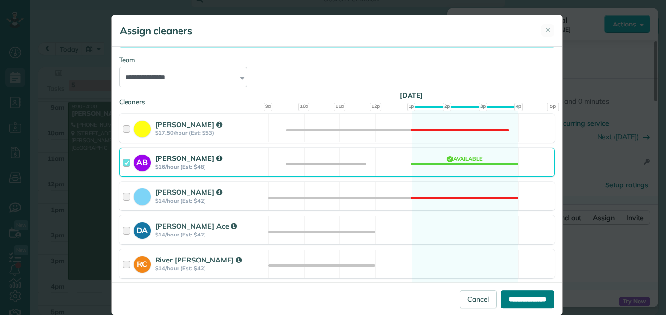
click at [518, 306] on input "**********" at bounding box center [527, 299] width 53 height 18
type input "**********"
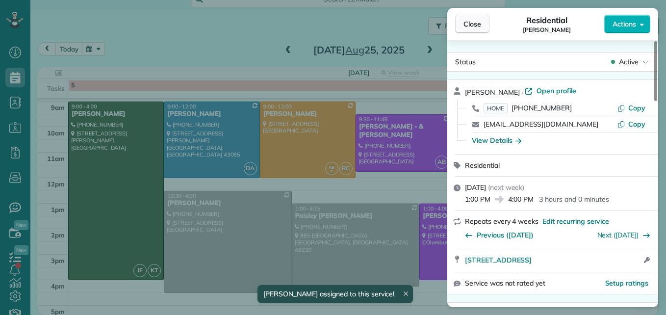
click at [471, 20] on span "Close" at bounding box center [472, 24] width 18 height 10
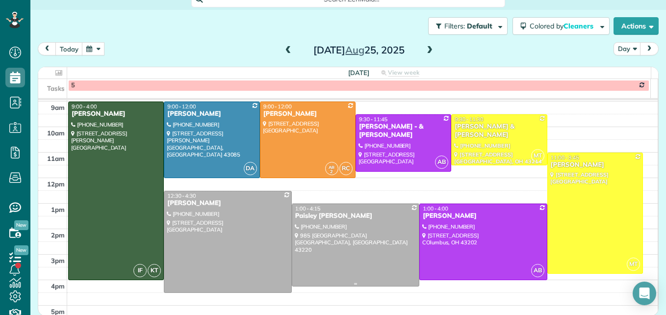
click at [343, 226] on div at bounding box center [355, 245] width 126 height 82
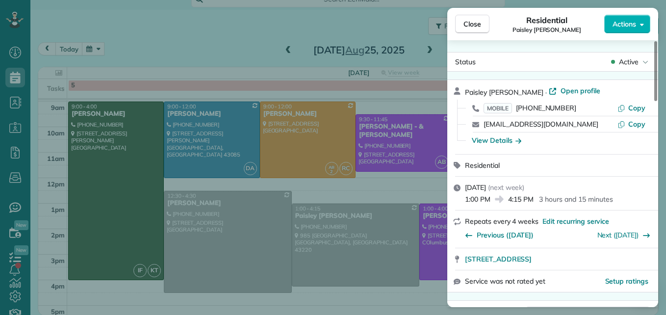
scroll to position [50, 0]
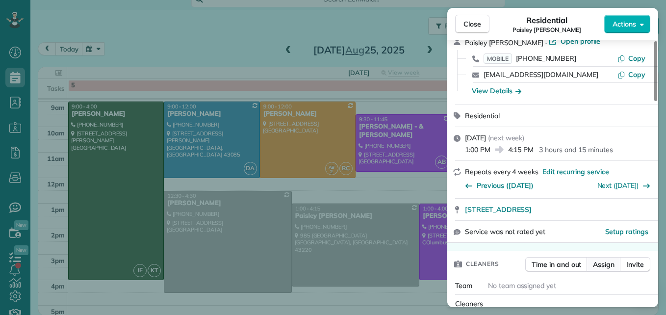
click at [598, 263] on span "Assign" at bounding box center [604, 264] width 22 height 10
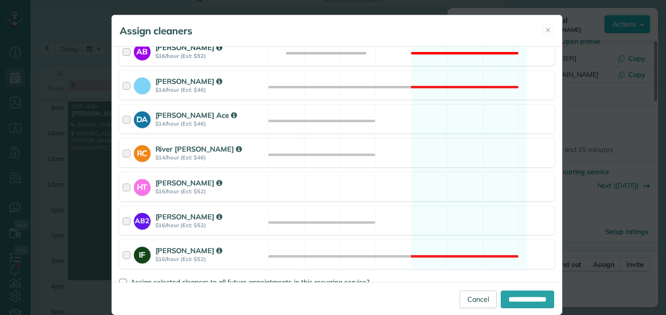
scroll to position [230, 0]
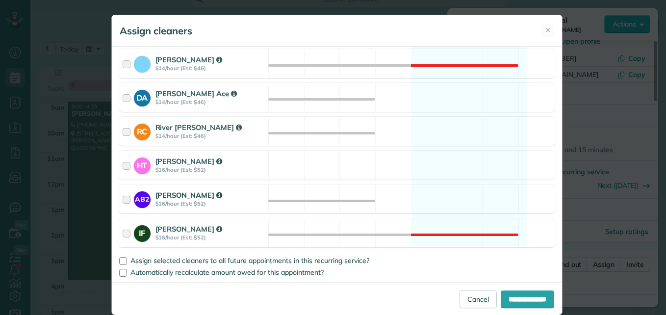
click at [123, 196] on div at bounding box center [128, 199] width 11 height 18
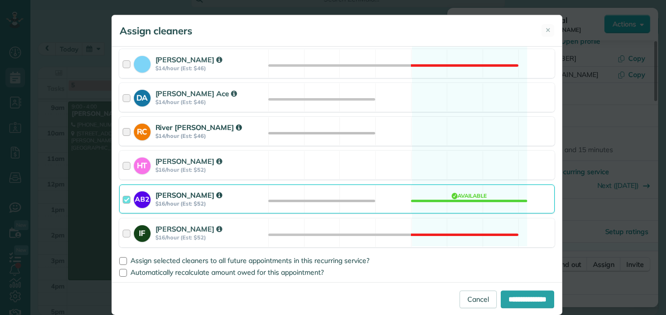
click at [123, 129] on div at bounding box center [128, 131] width 11 height 18
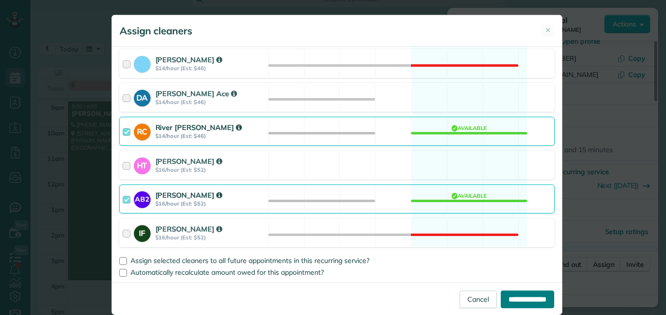
click at [501, 301] on input "**********" at bounding box center [527, 299] width 53 height 18
type input "**********"
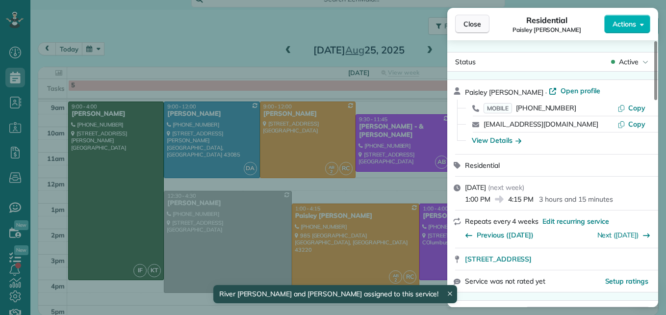
click at [471, 24] on span "Close" at bounding box center [472, 24] width 18 height 10
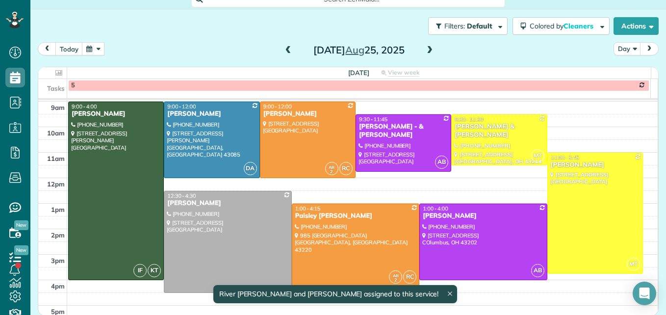
click at [426, 49] on span at bounding box center [429, 50] width 11 height 9
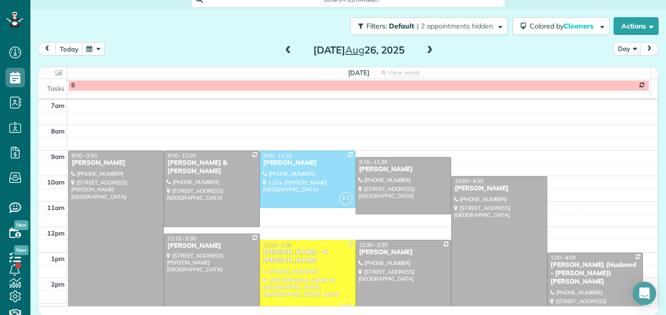
click at [125, 233] on div at bounding box center [116, 233] width 95 height 165
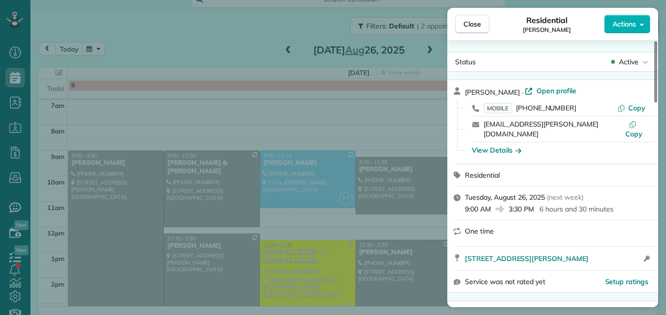
scroll to position [98, 0]
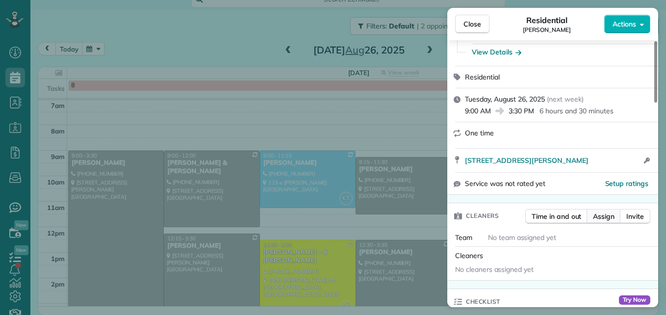
click at [602, 211] on span "Assign" at bounding box center [604, 216] width 22 height 10
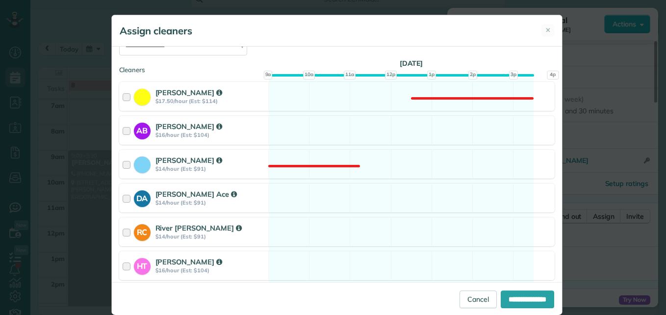
scroll to position [147, 0]
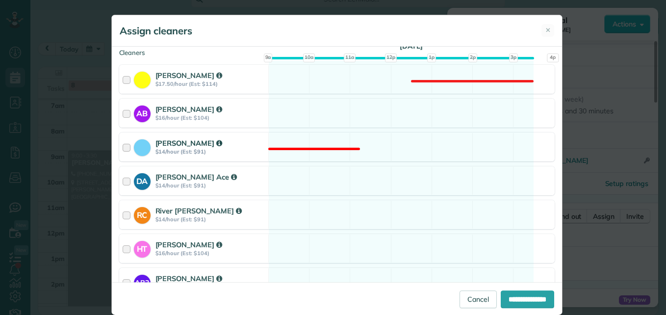
click at [125, 148] on div at bounding box center [128, 147] width 11 height 18
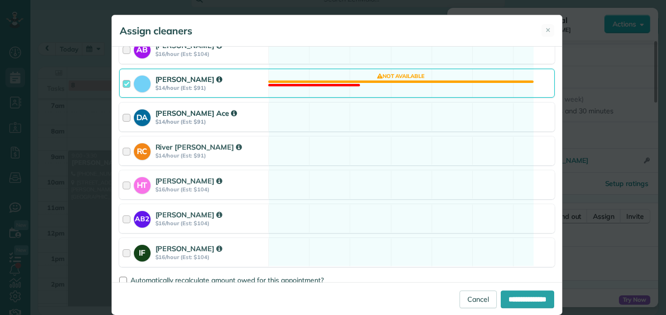
scroll to position [219, 0]
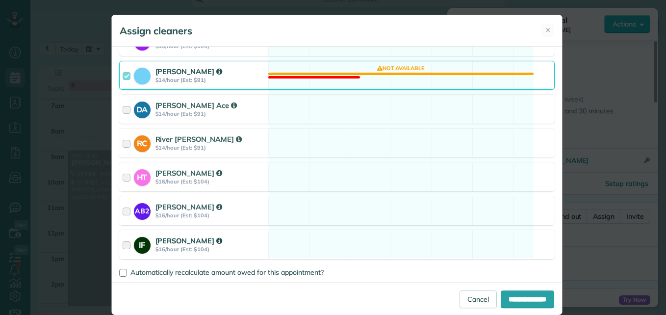
click at [123, 246] on div at bounding box center [128, 244] width 11 height 18
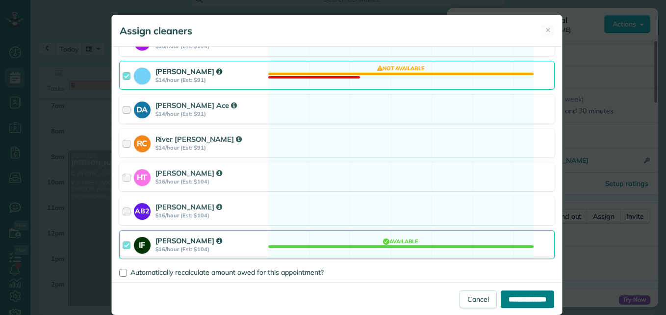
click at [520, 301] on input "**********" at bounding box center [527, 299] width 53 height 18
type input "**********"
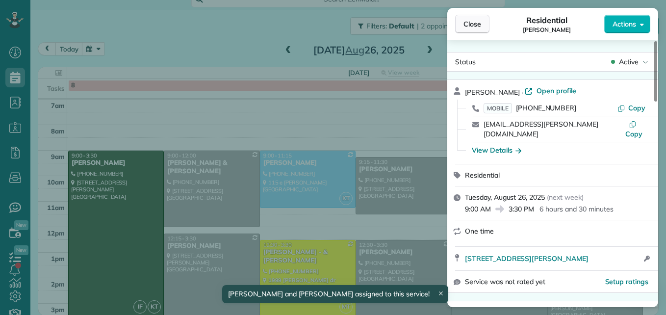
click at [470, 20] on span "Close" at bounding box center [472, 24] width 18 height 10
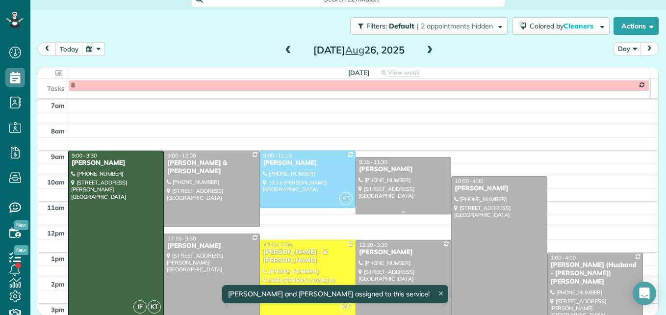
click at [392, 178] on div at bounding box center [403, 185] width 95 height 56
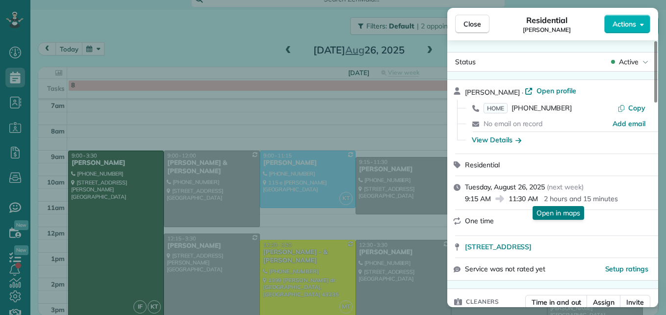
scroll to position [50, 0]
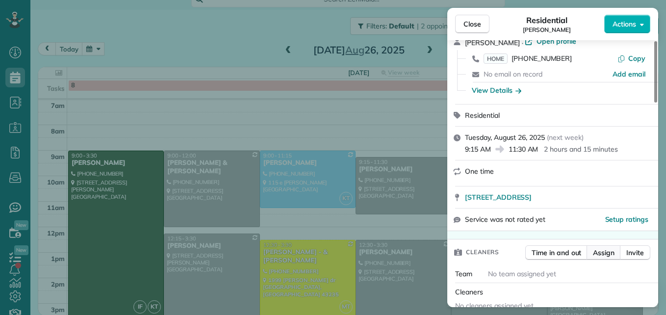
click at [599, 254] on span "Assign" at bounding box center [604, 253] width 22 height 10
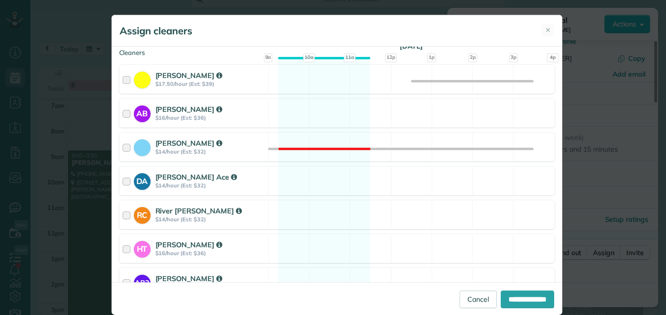
scroll to position [196, 0]
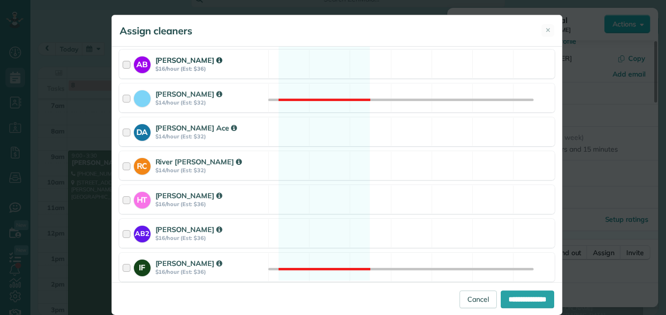
click at [123, 63] on div at bounding box center [128, 64] width 11 height 18
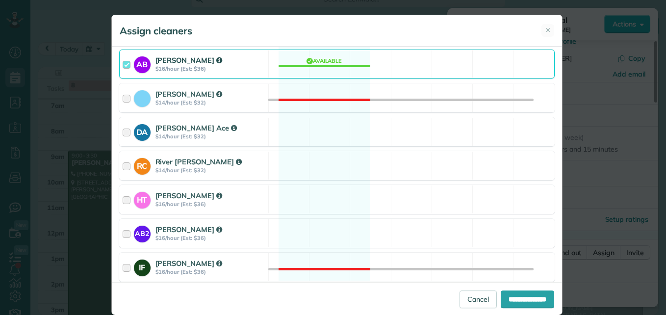
click at [123, 61] on div at bounding box center [128, 64] width 11 height 18
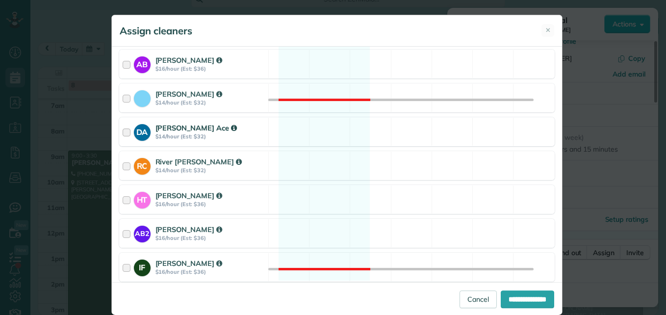
click at [123, 133] on div at bounding box center [128, 132] width 11 height 18
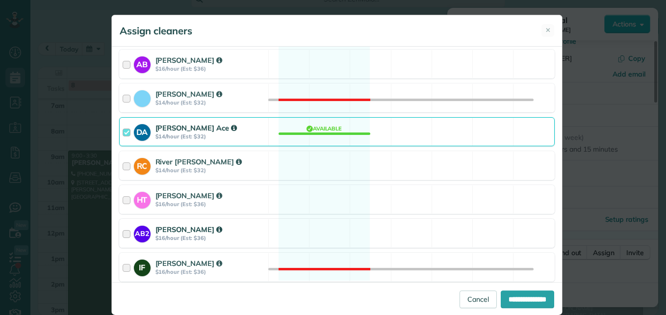
click at [123, 235] on div at bounding box center [128, 233] width 11 height 18
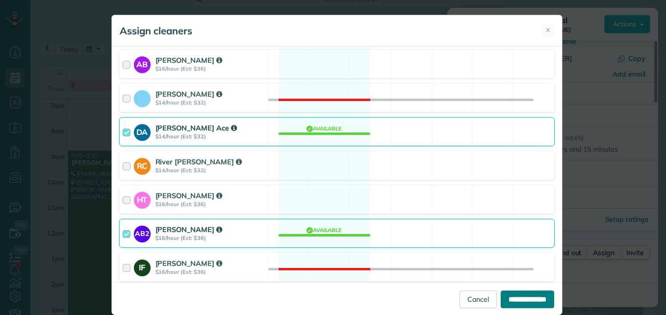
click at [506, 302] on input "**********" at bounding box center [527, 299] width 53 height 18
type input "**********"
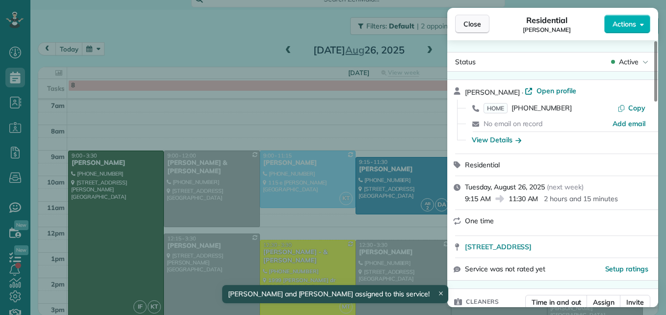
click at [468, 23] on span "Close" at bounding box center [472, 24] width 18 height 10
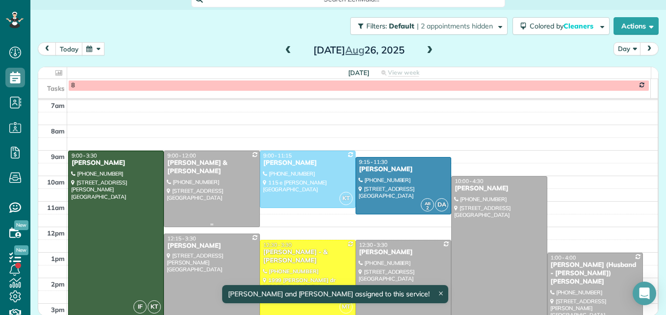
click at [207, 208] on div at bounding box center [211, 188] width 95 height 75
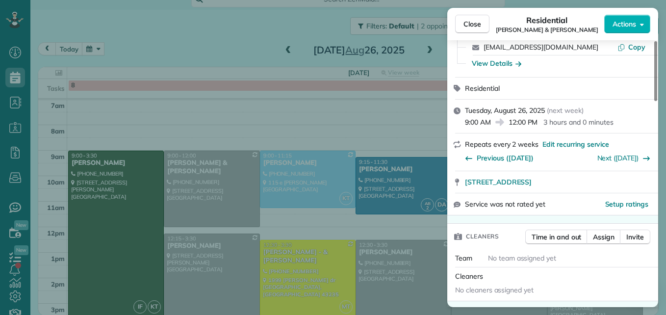
scroll to position [98, 0]
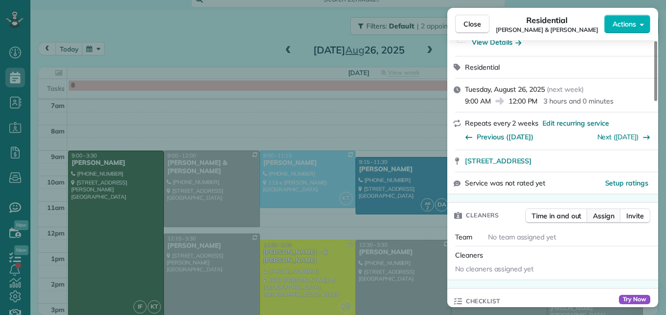
click at [601, 213] on span "Assign" at bounding box center [604, 216] width 22 height 10
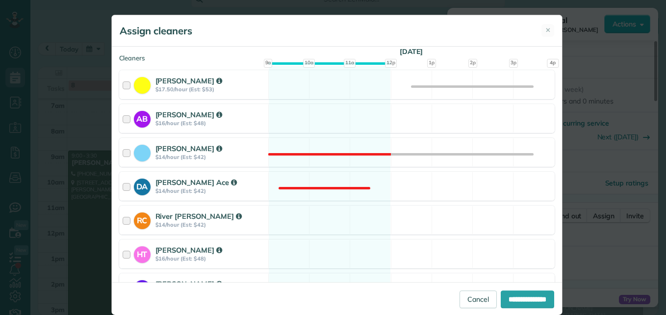
scroll to position [147, 0]
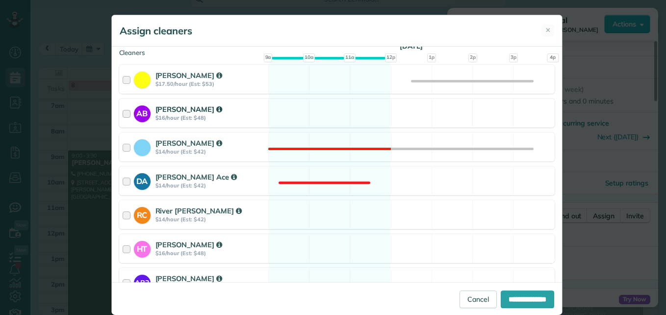
click at [123, 112] on div at bounding box center [128, 113] width 11 height 18
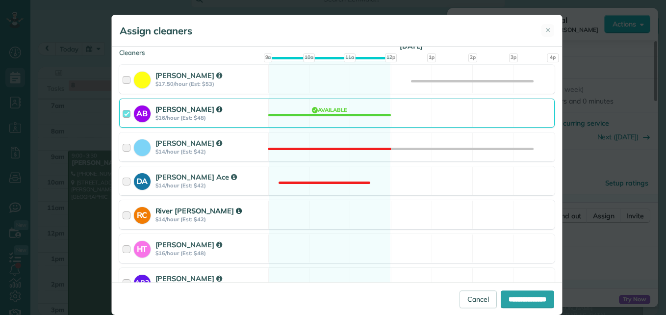
click at [123, 213] on div at bounding box center [128, 214] width 11 height 18
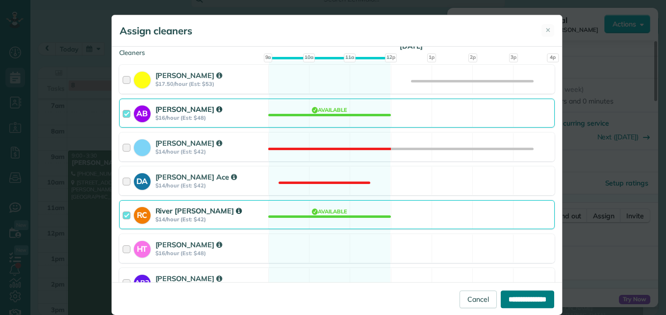
click at [501, 297] on input "**********" at bounding box center [527, 299] width 53 height 18
type input "**********"
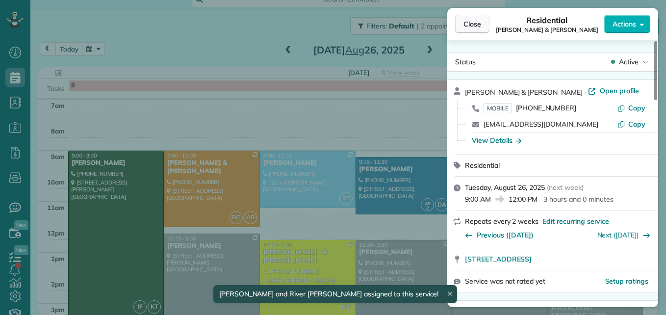
click at [478, 29] on button "Close" at bounding box center [472, 24] width 34 height 19
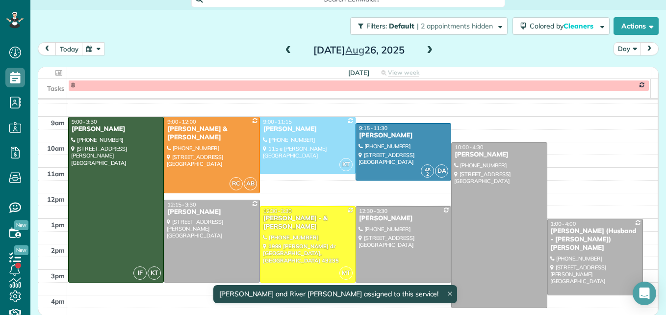
scroll to position [151, 0]
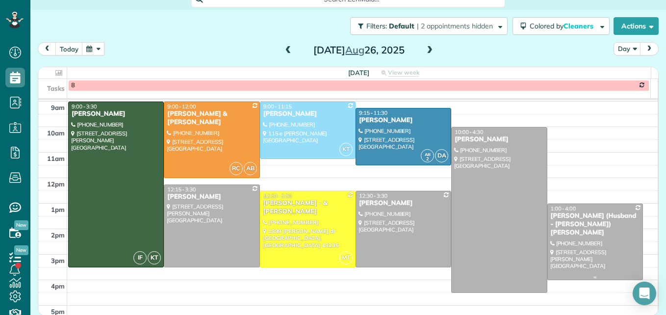
click at [589, 251] on div at bounding box center [595, 241] width 95 height 75
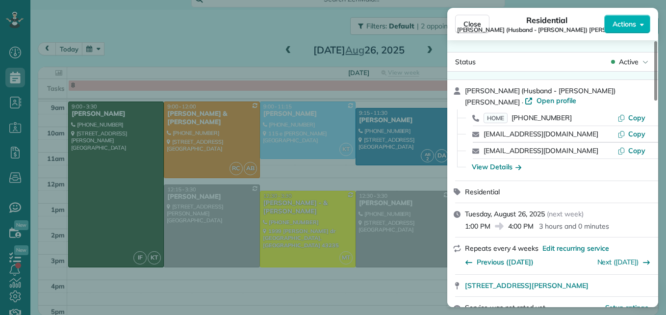
scroll to position [50, 0]
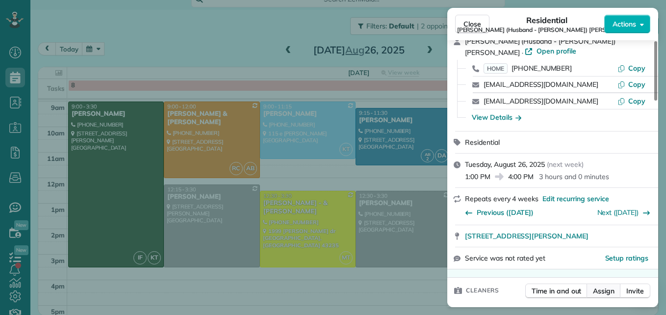
click at [599, 286] on span "Assign" at bounding box center [604, 291] width 22 height 10
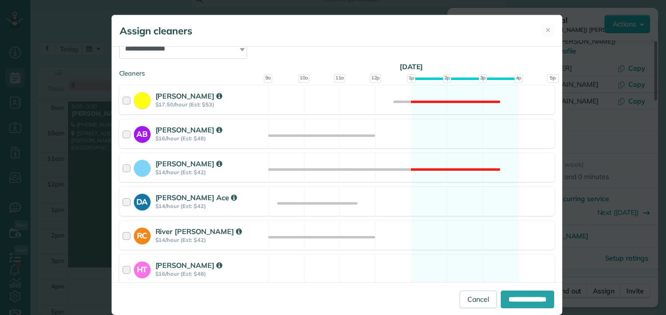
scroll to position [147, 0]
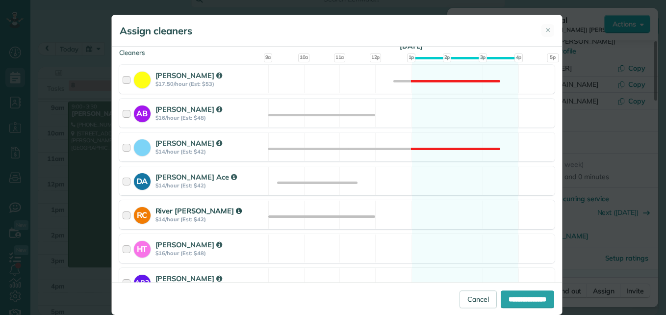
click at [123, 210] on div at bounding box center [128, 214] width 11 height 18
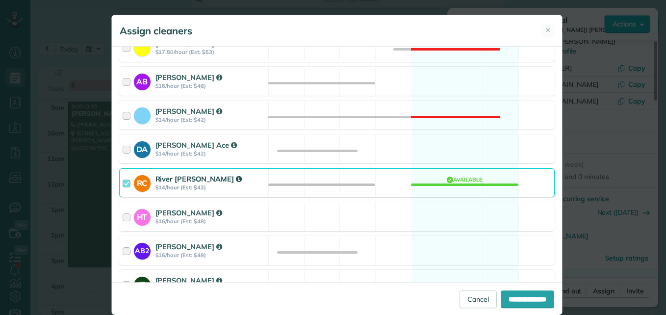
scroll to position [196, 0]
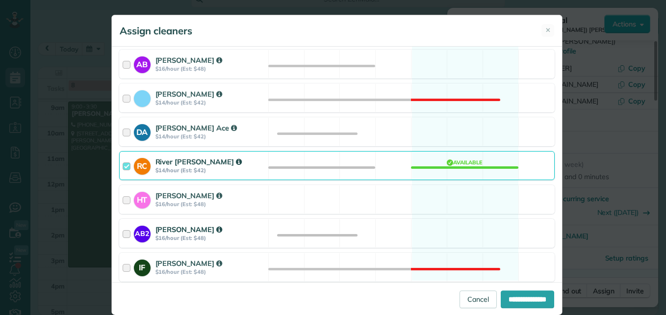
click at [123, 234] on div at bounding box center [128, 233] width 11 height 18
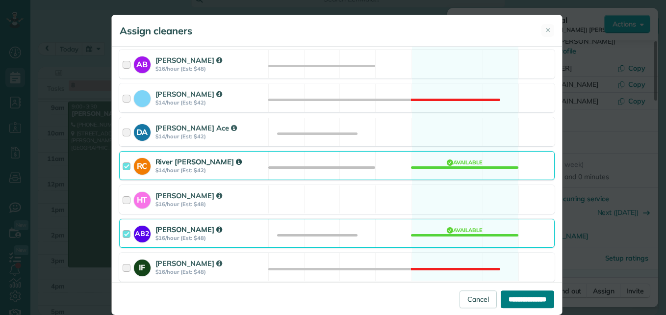
click at [535, 298] on input "**********" at bounding box center [527, 299] width 53 height 18
type input "**********"
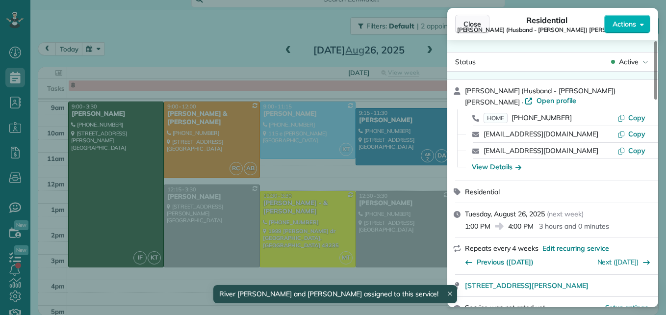
click at [482, 20] on button "Close" at bounding box center [472, 24] width 34 height 19
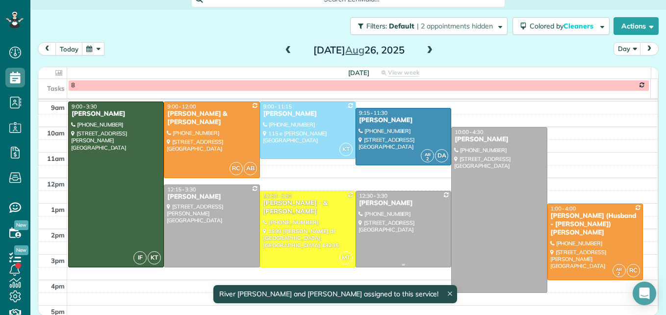
click at [387, 228] on div at bounding box center [403, 228] width 95 height 75
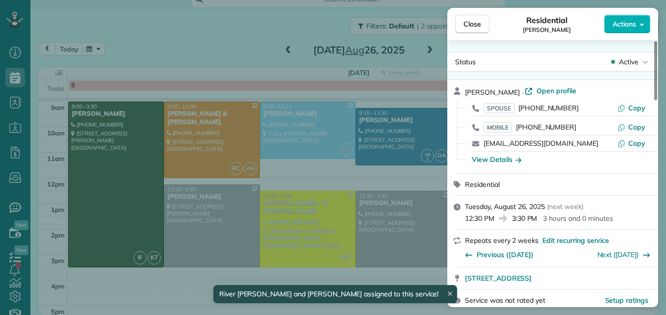
scroll to position [50, 0]
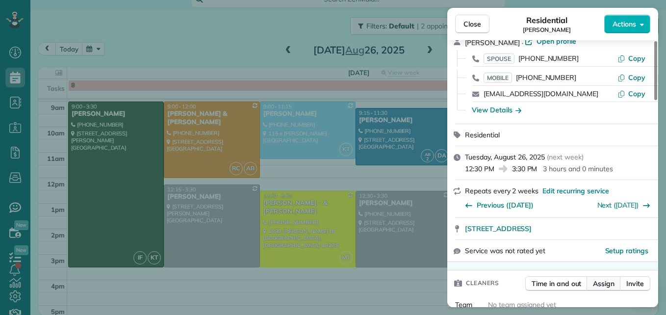
click at [600, 284] on span "Assign" at bounding box center [604, 283] width 22 height 10
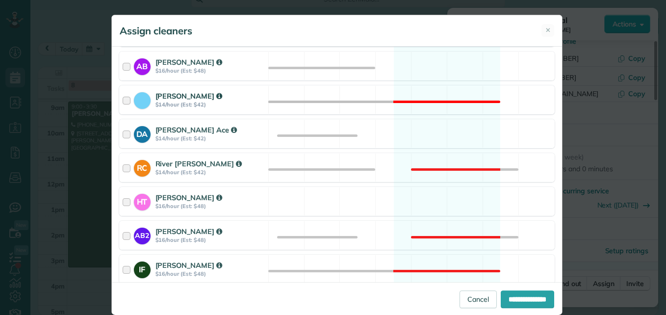
scroll to position [196, 0]
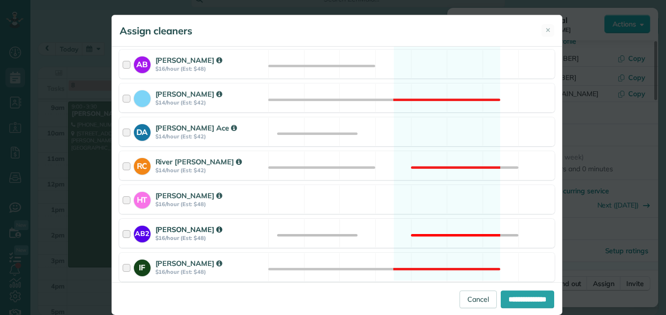
click at [123, 232] on div at bounding box center [128, 233] width 11 height 18
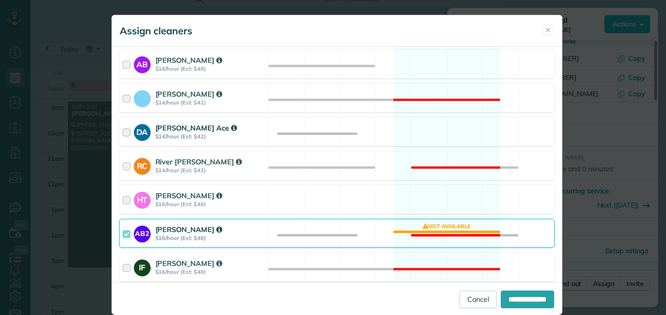
click at [126, 131] on div at bounding box center [128, 132] width 11 height 18
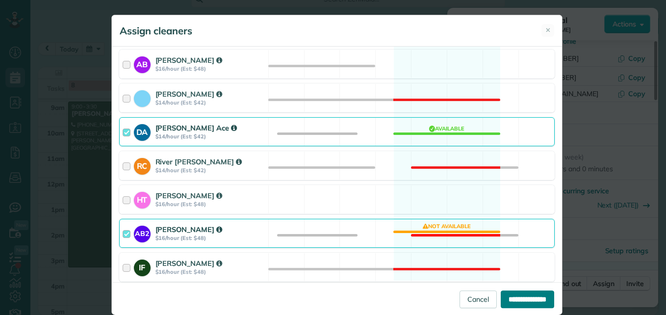
click at [501, 307] on input "**********" at bounding box center [527, 299] width 53 height 18
type input "**********"
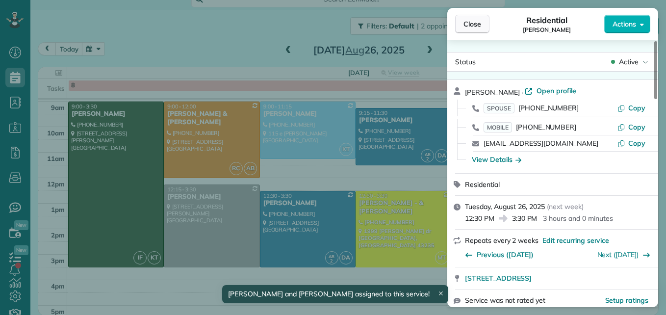
click at [466, 20] on span "Close" at bounding box center [472, 24] width 18 height 10
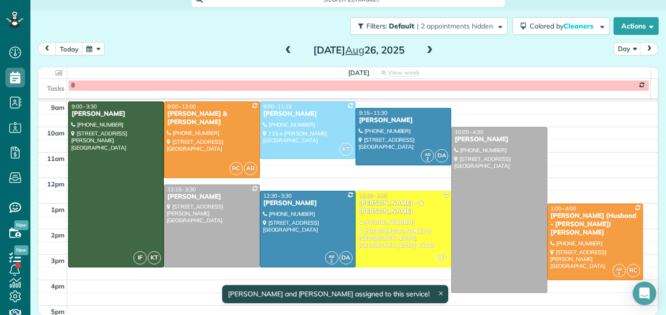
click at [424, 53] on span at bounding box center [429, 50] width 11 height 9
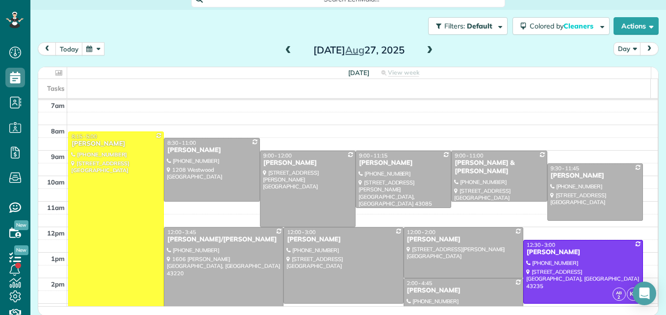
click at [425, 47] on span at bounding box center [429, 50] width 11 height 9
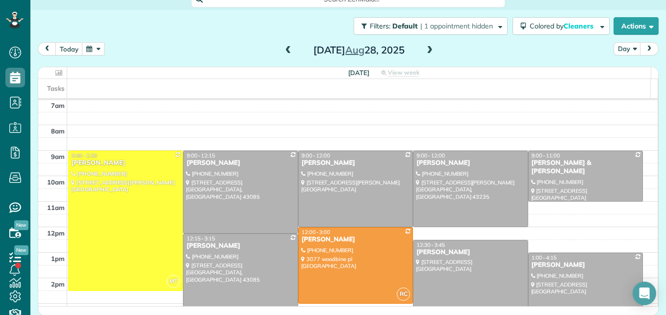
click at [425, 47] on span at bounding box center [429, 50] width 11 height 9
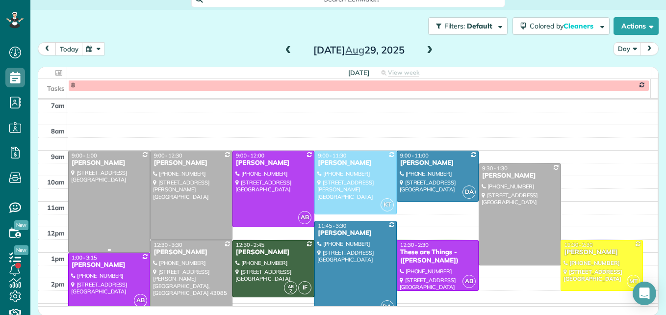
click at [99, 228] on div at bounding box center [109, 201] width 81 height 101
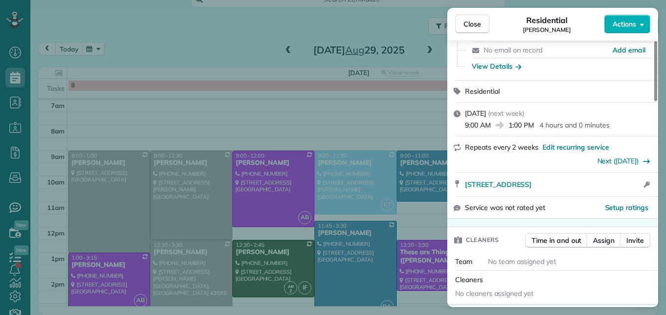
scroll to position [98, 0]
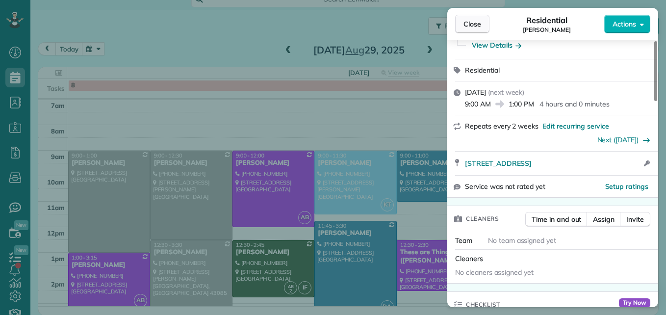
click at [473, 18] on button "Close" at bounding box center [472, 24] width 34 height 19
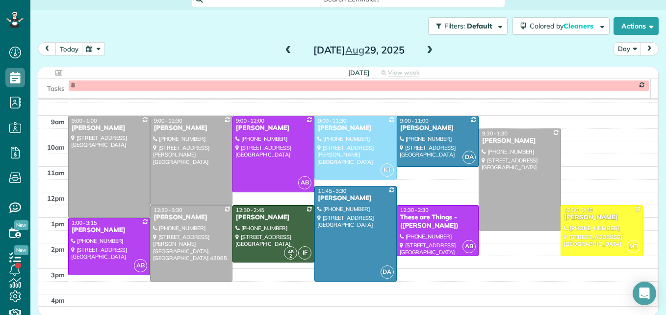
scroll to position [151, 0]
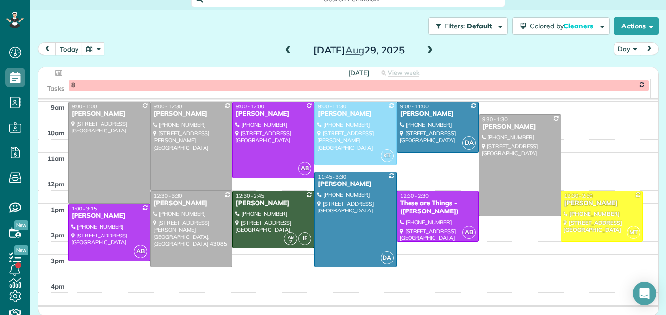
click at [331, 241] on div at bounding box center [355, 219] width 81 height 95
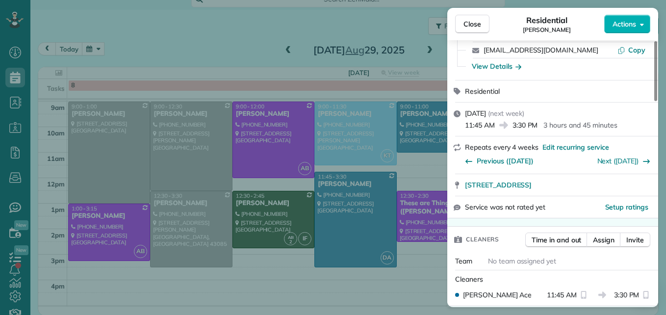
scroll to position [98, 0]
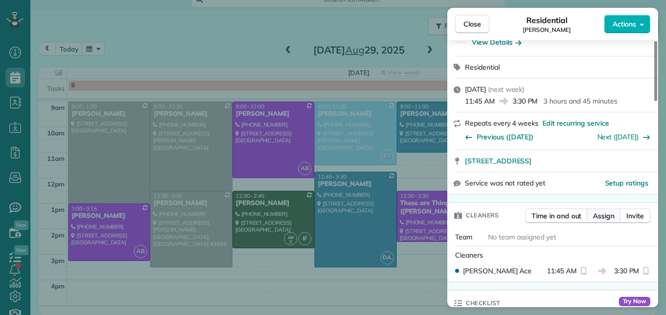
click at [602, 218] on span "Assign" at bounding box center [604, 216] width 22 height 10
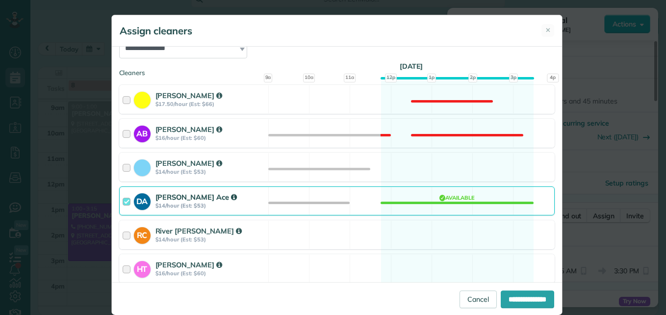
scroll to position [147, 0]
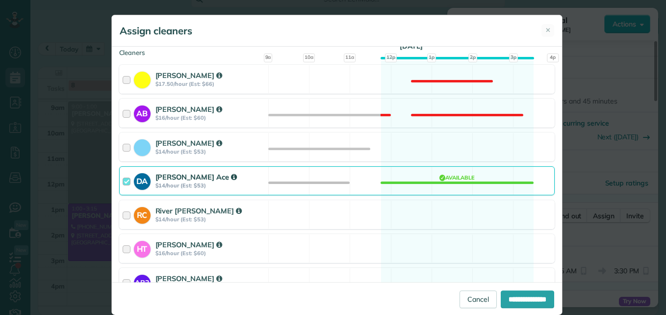
click at [123, 180] on div at bounding box center [128, 181] width 11 height 18
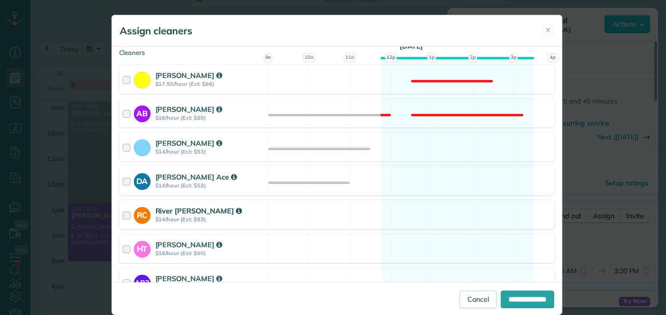
click at [120, 225] on div "RC River [PERSON_NAME] $14/hour (Est: $53)" at bounding box center [194, 215] width 149 height 28
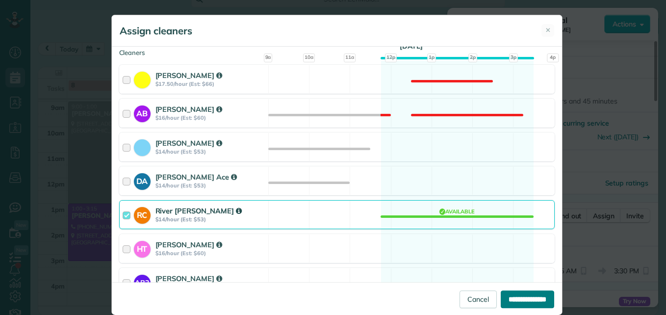
click at [501, 298] on input "**********" at bounding box center [527, 299] width 53 height 18
type input "**********"
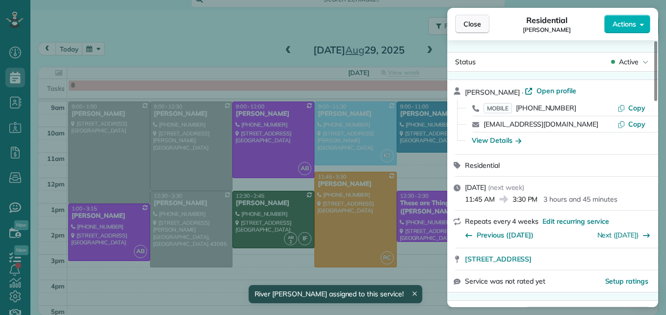
click at [467, 25] on span "Close" at bounding box center [472, 24] width 18 height 10
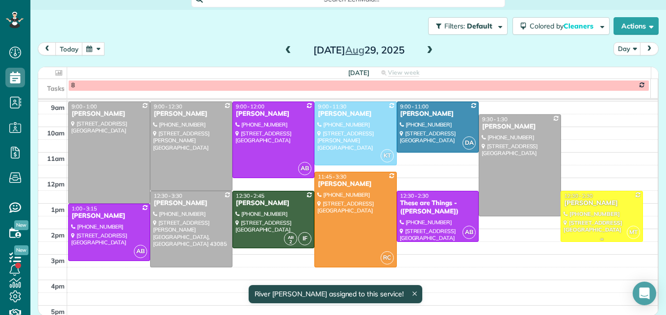
click at [607, 230] on div at bounding box center [601, 216] width 81 height 50
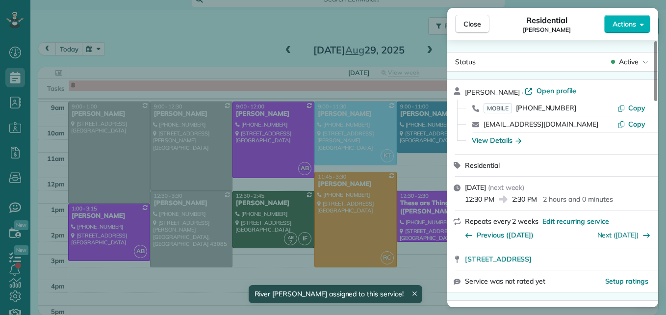
scroll to position [50, 0]
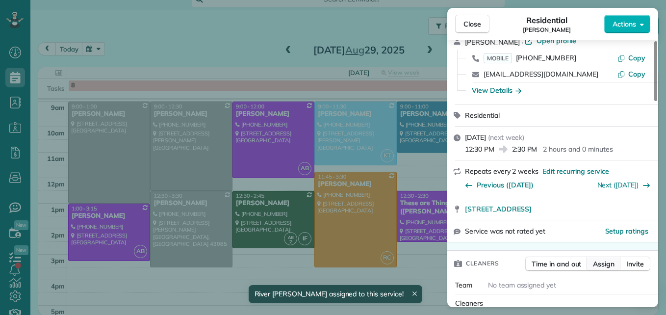
click at [602, 258] on button "Assign" at bounding box center [603, 263] width 34 height 15
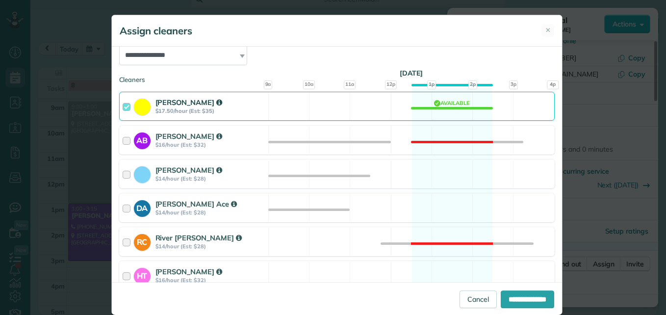
scroll to position [147, 0]
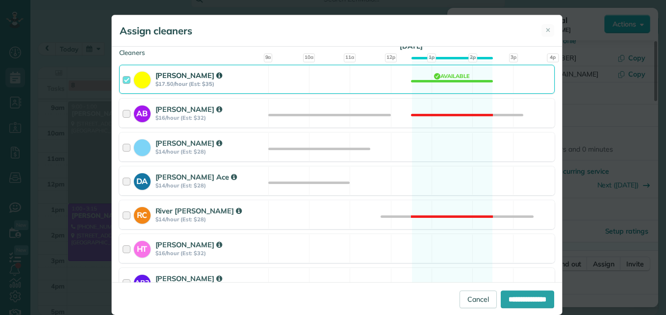
click at [123, 78] on div at bounding box center [128, 79] width 11 height 18
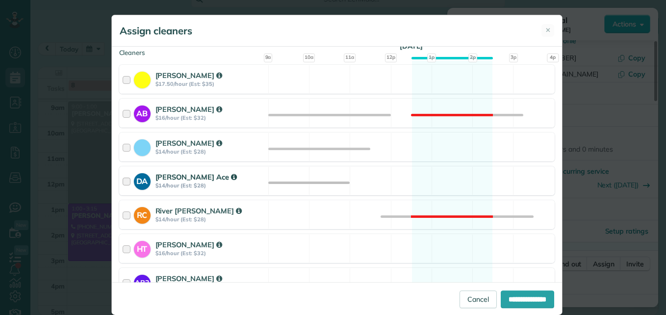
click at [123, 179] on div at bounding box center [128, 181] width 11 height 18
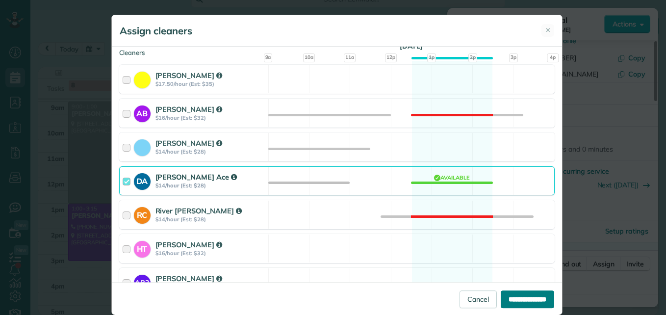
click at [536, 300] on input "**********" at bounding box center [527, 299] width 53 height 18
type input "**********"
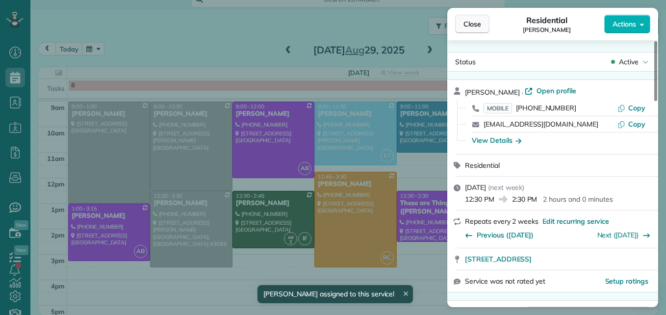
click at [477, 15] on button "Close" at bounding box center [472, 24] width 34 height 19
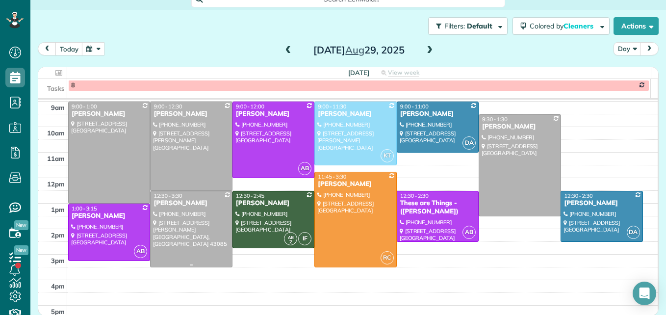
click at [162, 239] on div at bounding box center [191, 228] width 81 height 75
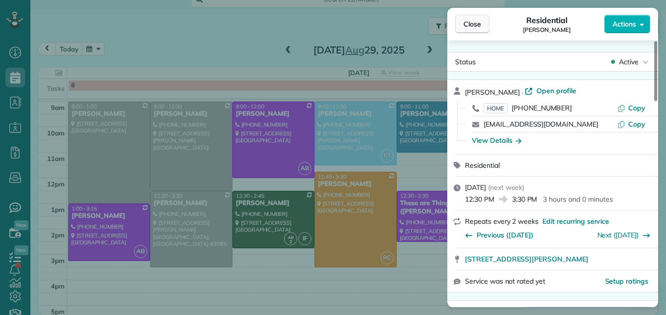
click at [469, 25] on span "Close" at bounding box center [472, 24] width 18 height 10
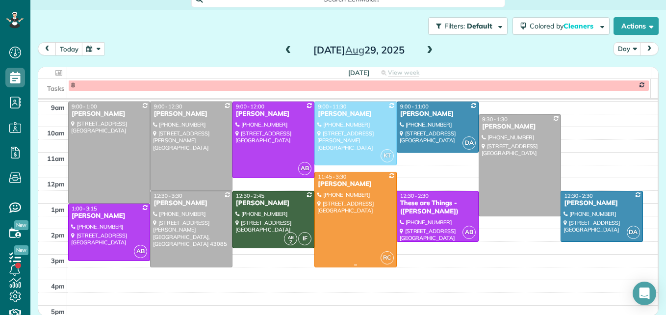
click at [326, 244] on div at bounding box center [355, 219] width 81 height 95
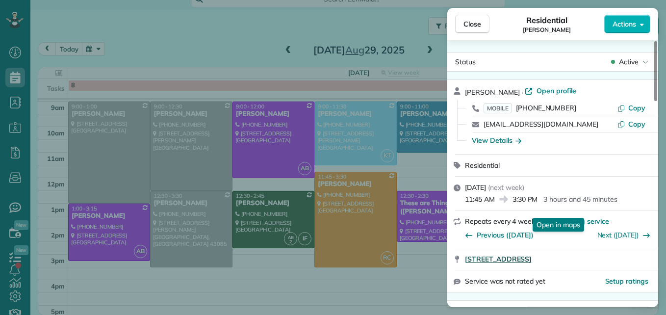
scroll to position [50, 0]
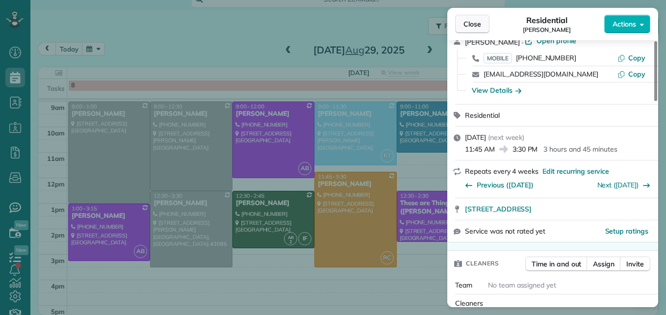
click at [465, 25] on span "Close" at bounding box center [472, 24] width 18 height 10
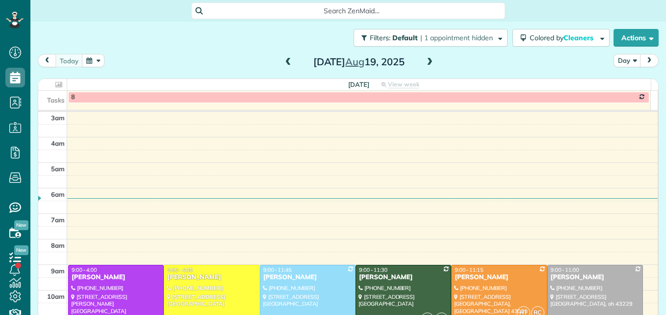
scroll to position [102, 0]
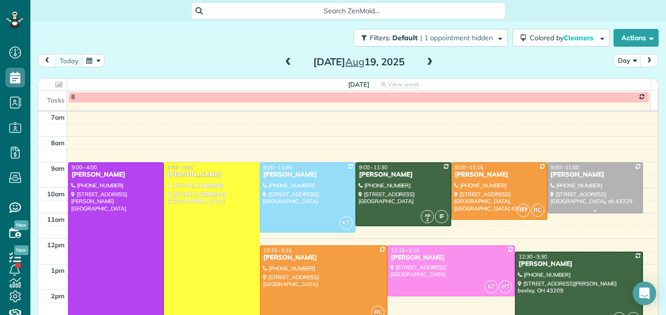
click at [591, 189] on div at bounding box center [595, 188] width 95 height 50
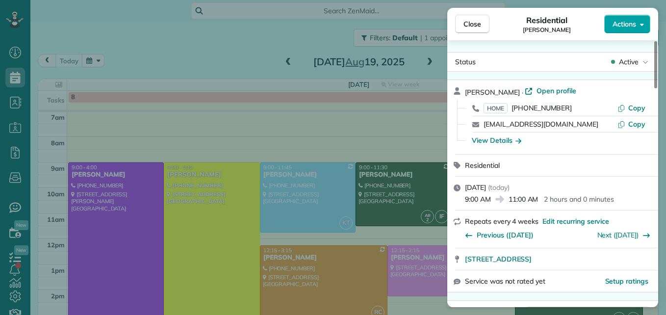
click at [624, 26] on span "Actions" at bounding box center [624, 24] width 24 height 10
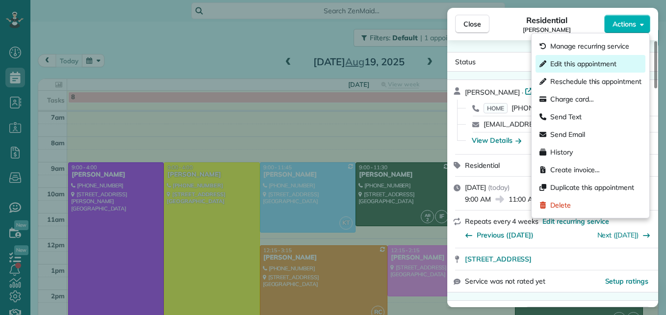
click at [609, 64] on span "Edit this appointment" at bounding box center [583, 64] width 66 height 10
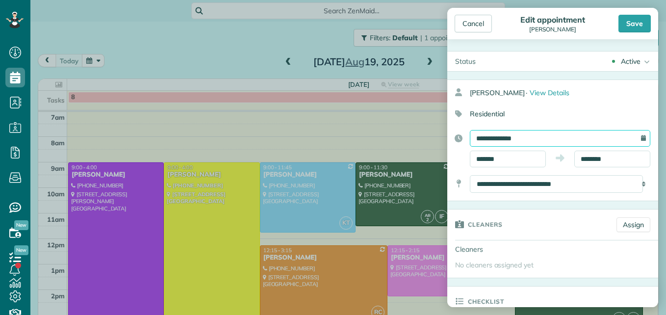
click at [538, 137] on input "**********" at bounding box center [560, 138] width 180 height 17
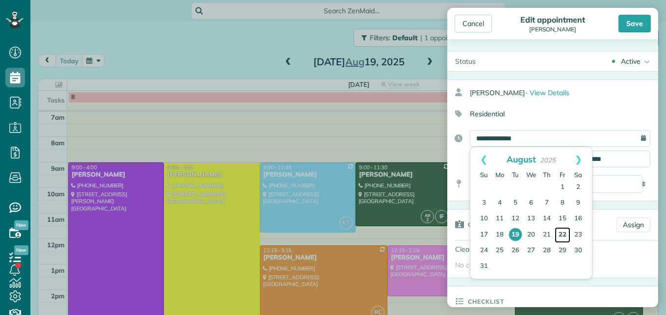
click at [563, 232] on link "22" at bounding box center [562, 235] width 16 height 16
type input "**********"
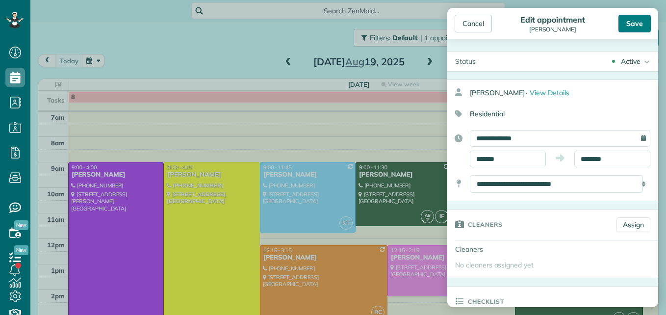
click at [620, 26] on div "Save" at bounding box center [634, 24] width 32 height 18
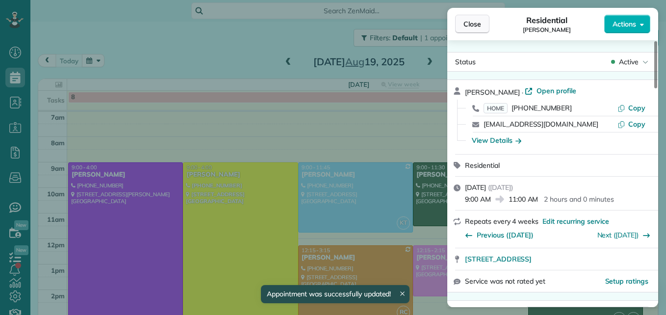
click at [480, 27] on span "Close" at bounding box center [472, 24] width 18 height 10
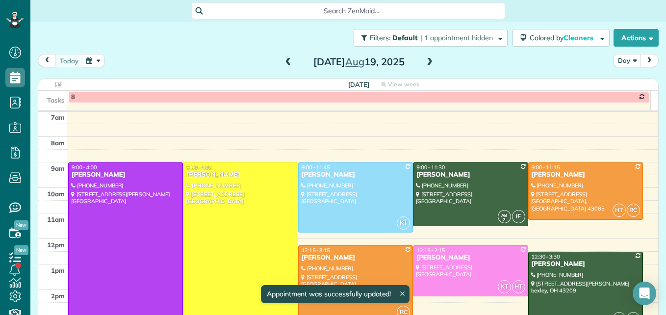
click at [427, 63] on span at bounding box center [429, 62] width 11 height 9
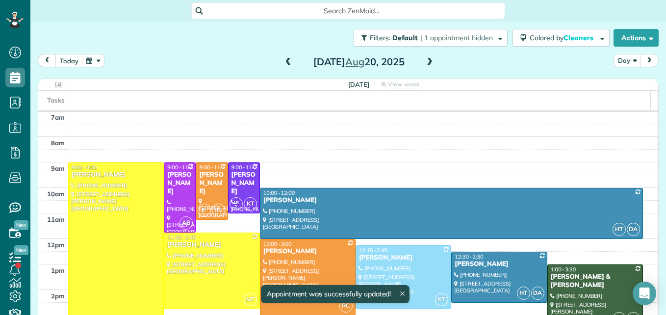
click at [427, 63] on span at bounding box center [429, 62] width 11 height 9
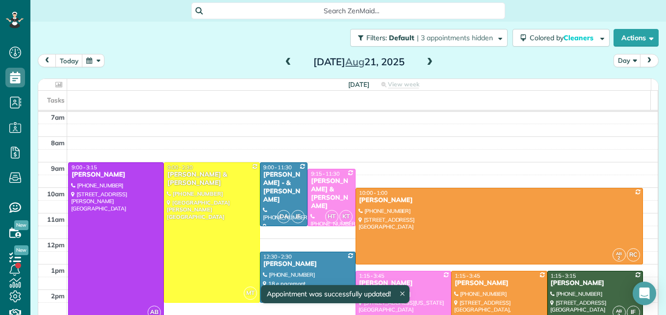
click at [427, 63] on span at bounding box center [429, 62] width 11 height 9
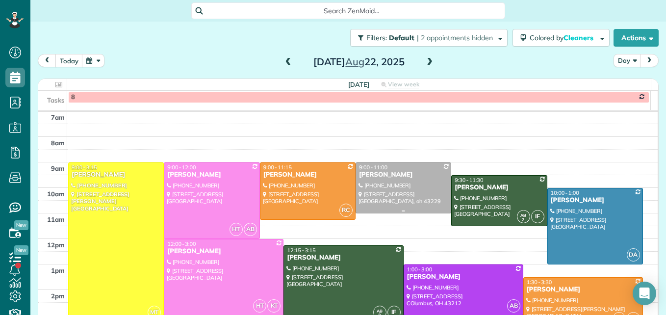
click at [407, 185] on div at bounding box center [403, 188] width 95 height 50
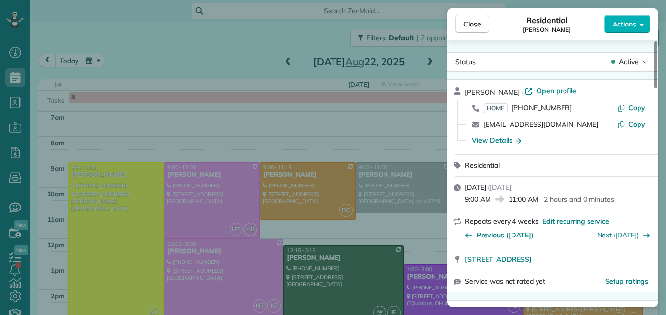
scroll to position [50, 0]
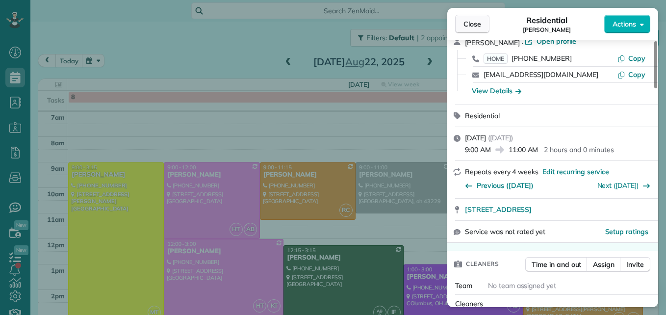
click at [477, 22] on span "Close" at bounding box center [472, 24] width 18 height 10
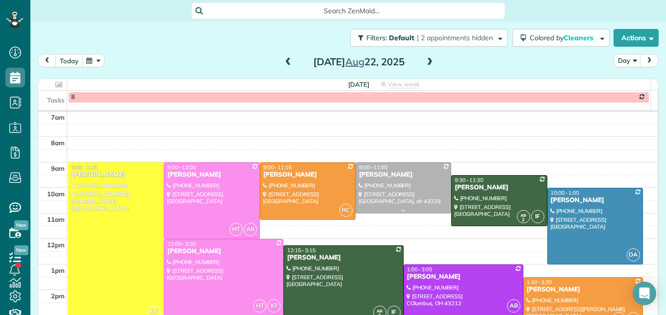
click at [372, 192] on div at bounding box center [403, 188] width 95 height 50
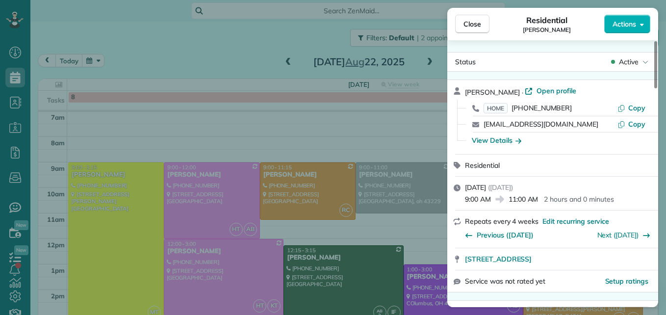
scroll to position [50, 0]
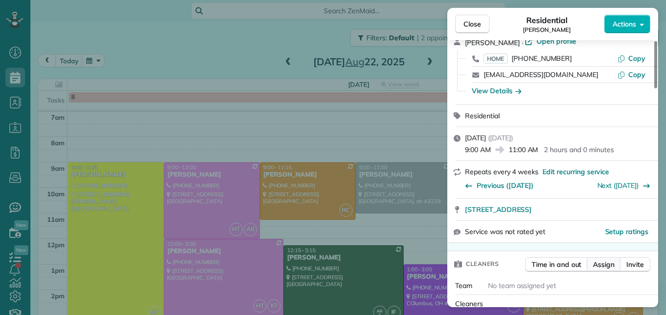
click at [612, 263] on span "Assign" at bounding box center [604, 264] width 22 height 10
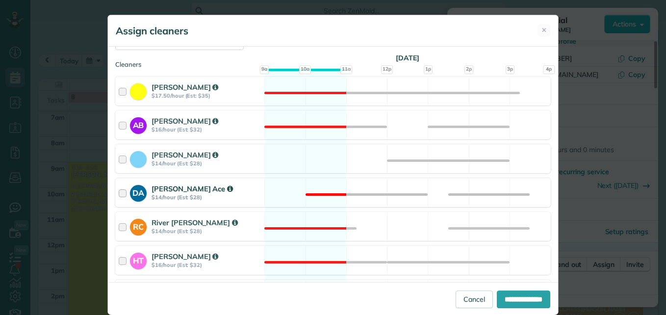
scroll to position [196, 0]
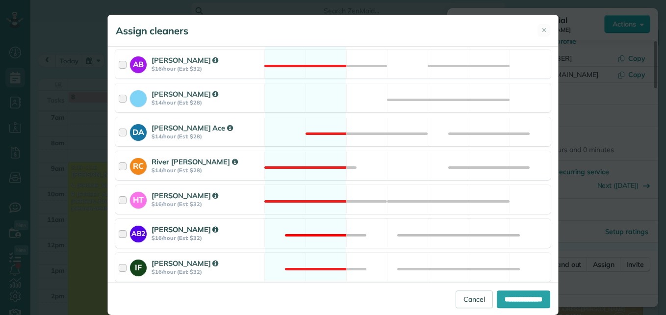
click at [119, 232] on div at bounding box center [124, 233] width 11 height 18
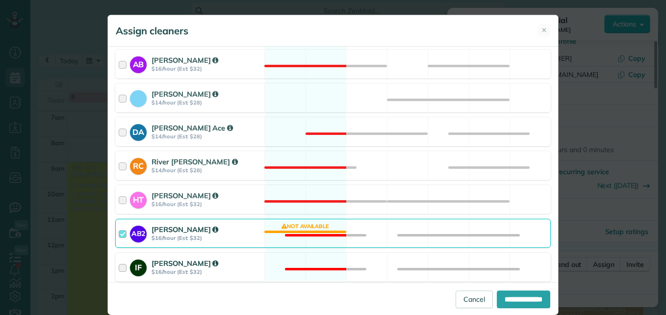
click at [119, 264] on div at bounding box center [124, 267] width 11 height 18
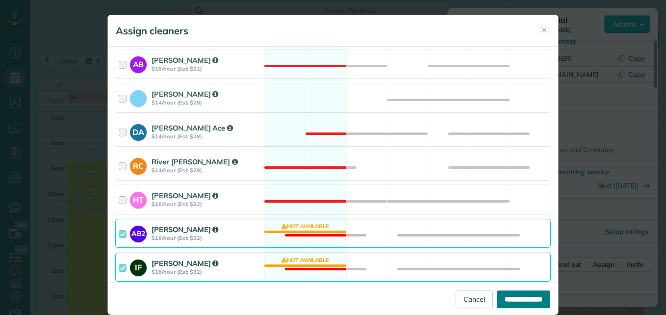
click at [523, 294] on input "**********" at bounding box center [523, 299] width 53 height 18
type input "**********"
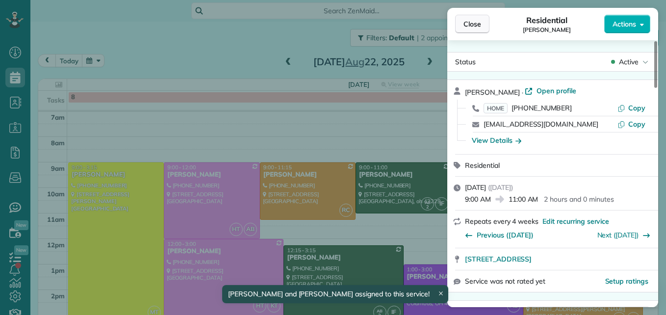
click at [474, 29] on button "Close" at bounding box center [472, 24] width 34 height 19
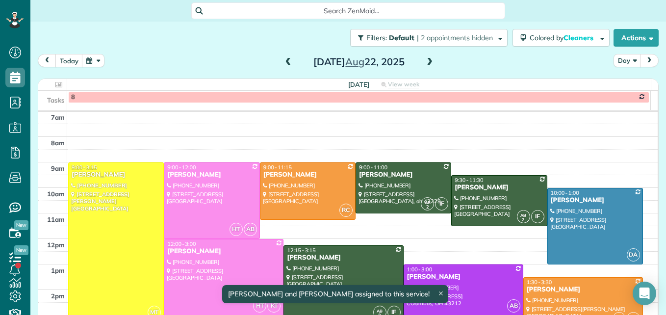
click at [467, 190] on div "Andrea Masters" at bounding box center [499, 187] width 90 height 8
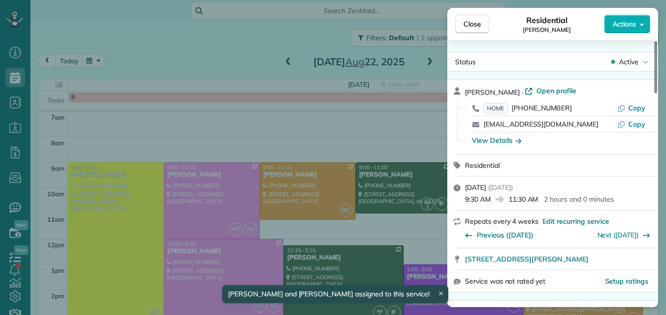
scroll to position [50, 0]
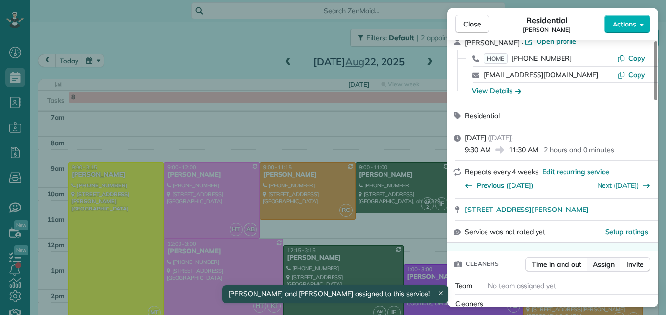
click at [604, 263] on span "Assign" at bounding box center [604, 264] width 22 height 10
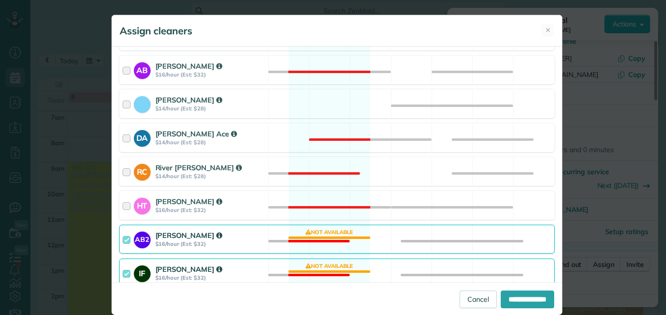
scroll to position [196, 0]
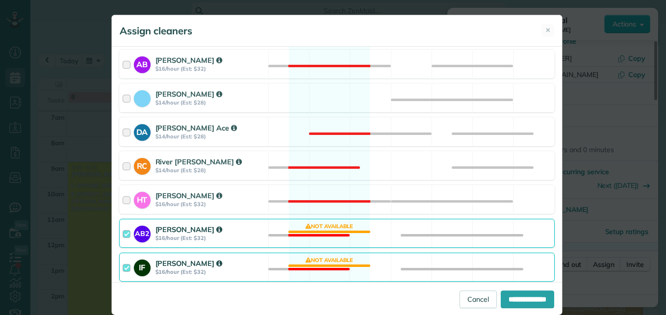
click at [123, 230] on div at bounding box center [128, 233] width 11 height 18
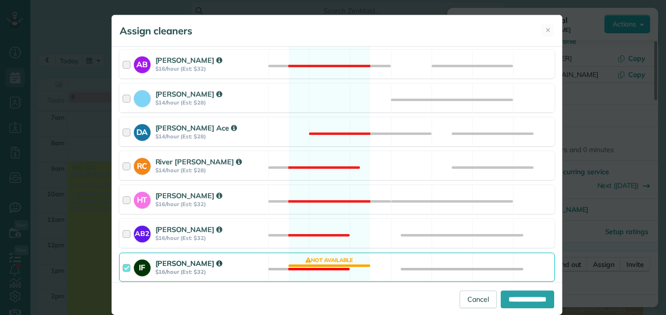
click at [123, 266] on div at bounding box center [128, 267] width 11 height 18
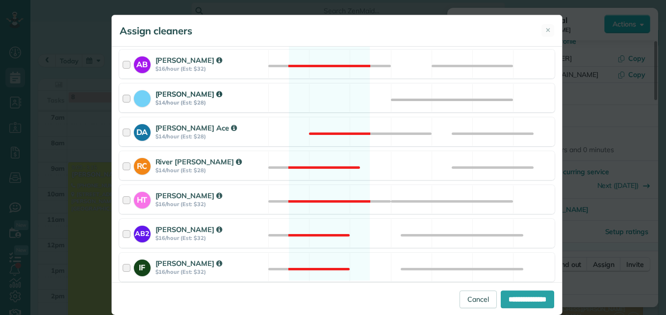
click at [123, 97] on div at bounding box center [128, 98] width 11 height 18
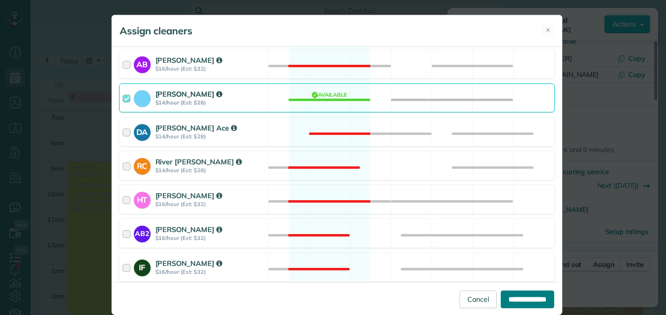
click at [514, 302] on input "**********" at bounding box center [527, 299] width 53 height 18
type input "**********"
